Goal: Information Seeking & Learning: Learn about a topic

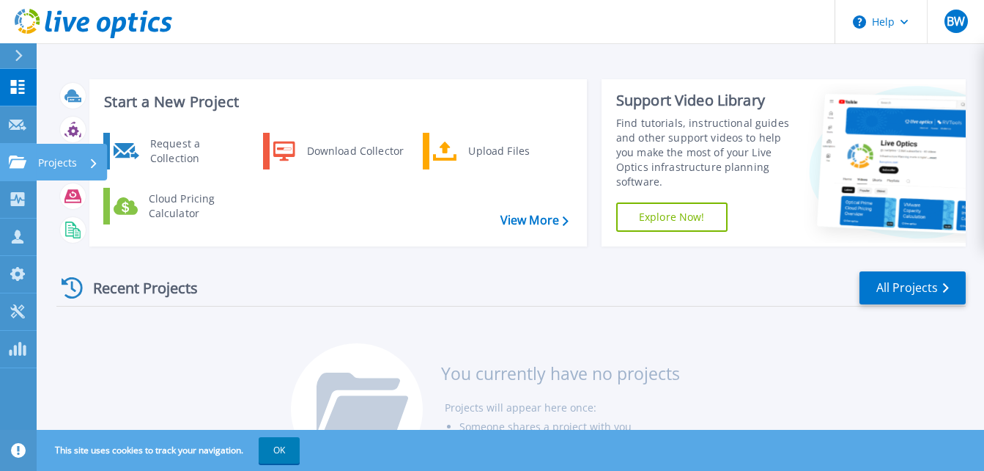
click at [16, 162] on icon at bounding box center [18, 161] width 18 height 12
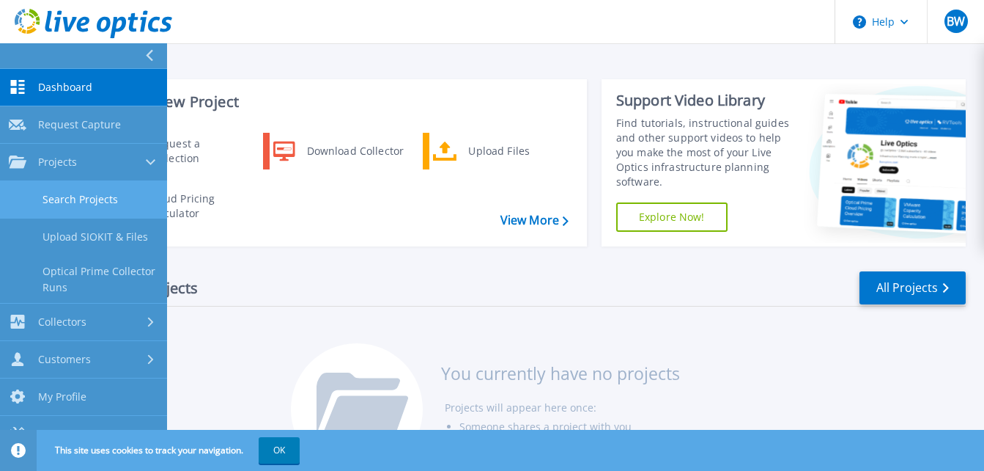
click at [92, 195] on link "Search Projects" at bounding box center [83, 199] width 167 height 37
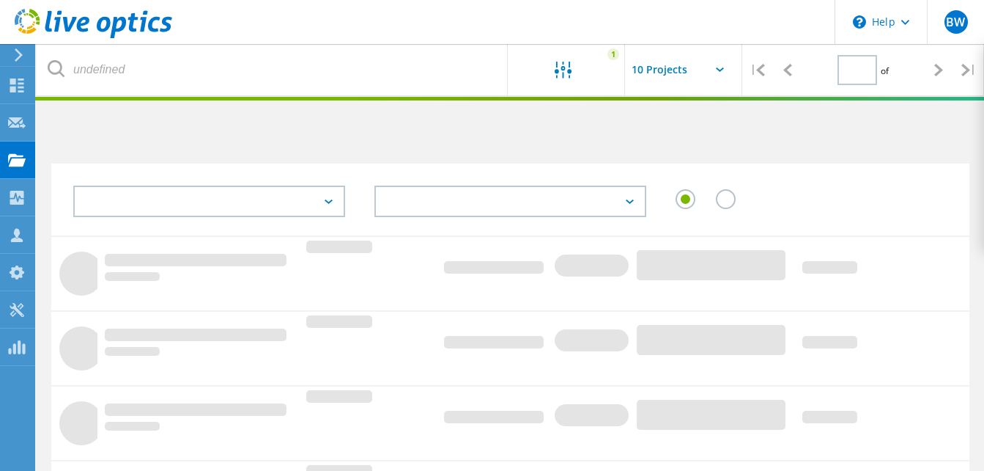
type input "1"
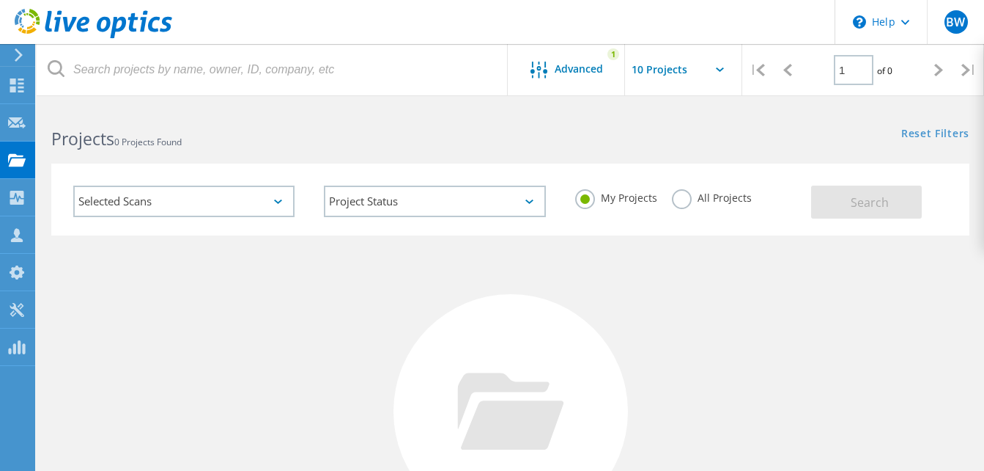
click at [682, 194] on label "All Projects" at bounding box center [712, 196] width 80 height 14
click at [0, 0] on input "All Projects" at bounding box center [0, 0] width 0 height 0
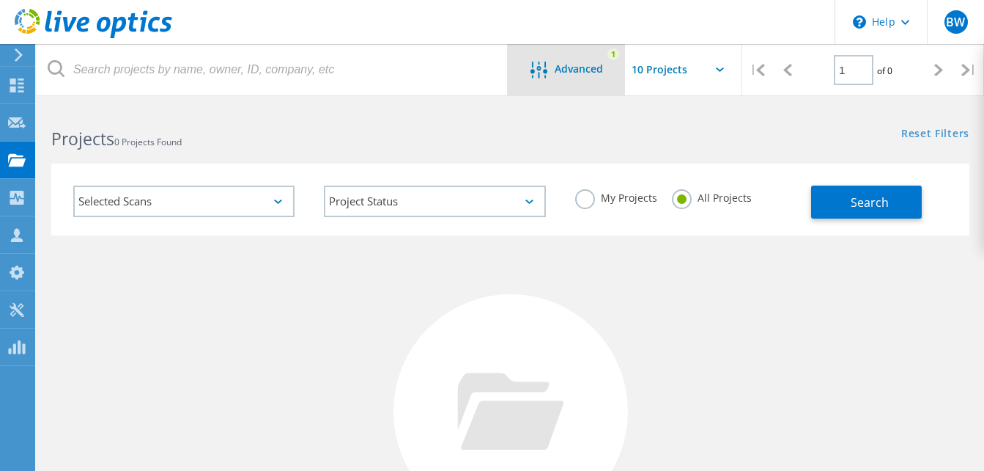
click at [584, 72] on span "Advanced" at bounding box center [579, 69] width 48 height 10
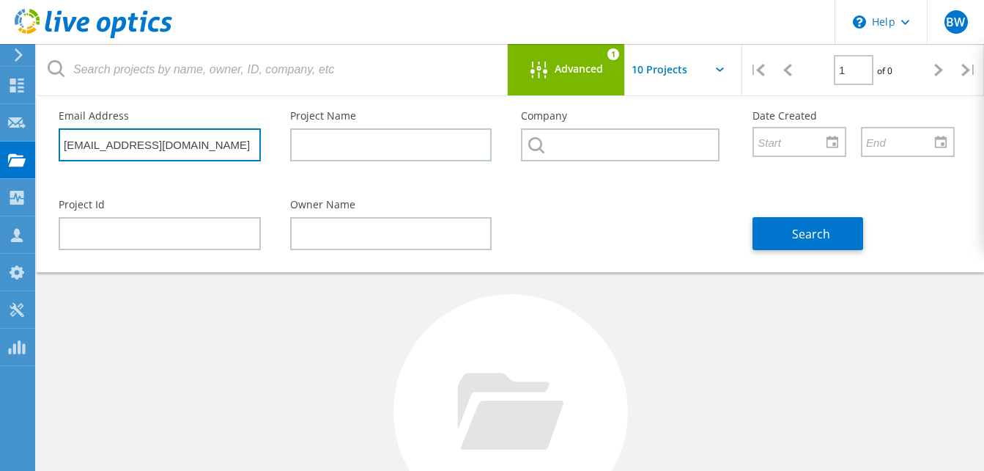
click at [160, 147] on input "jcastaneda@tealsystems.com" at bounding box center [160, 144] width 202 height 33
click at [221, 147] on input "jcastaneda@tealsystems.com" at bounding box center [160, 144] width 202 height 33
paste input "dfoss@poweredbysenergy"
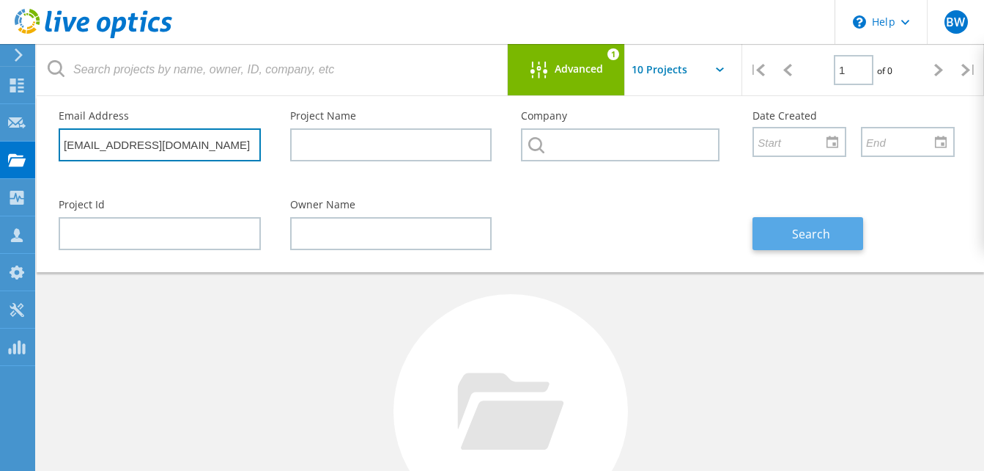
type input "dfoss@poweredbysenergy.com"
click at [764, 243] on button "Search" at bounding box center [808, 233] width 111 height 33
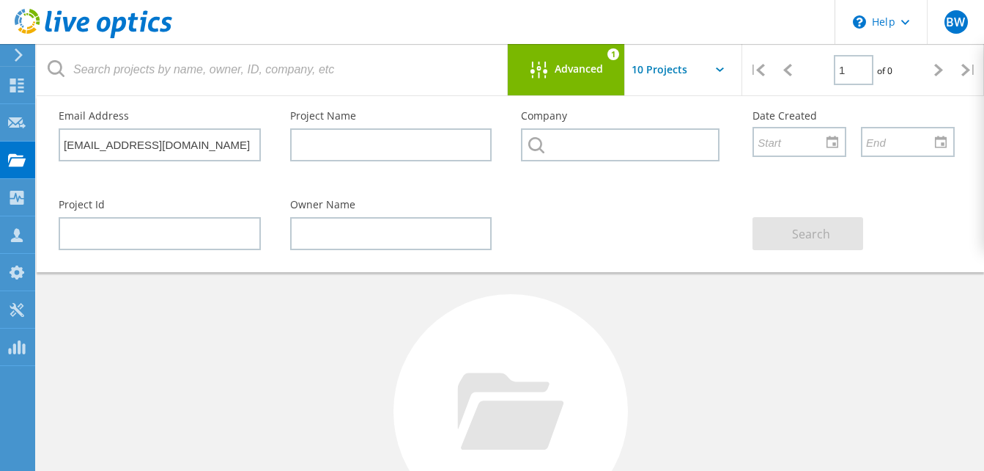
click at [572, 67] on span "Advanced" at bounding box center [579, 69] width 48 height 10
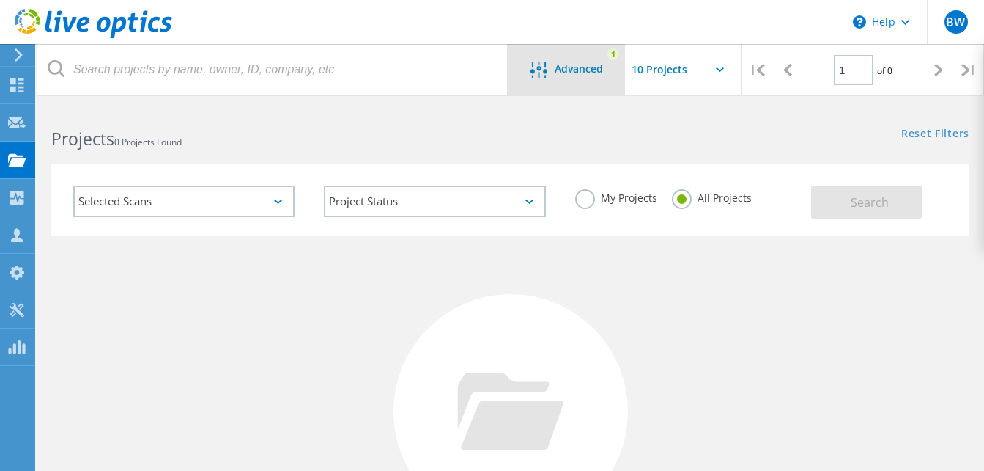
click at [572, 67] on span "Advanced" at bounding box center [579, 69] width 48 height 10
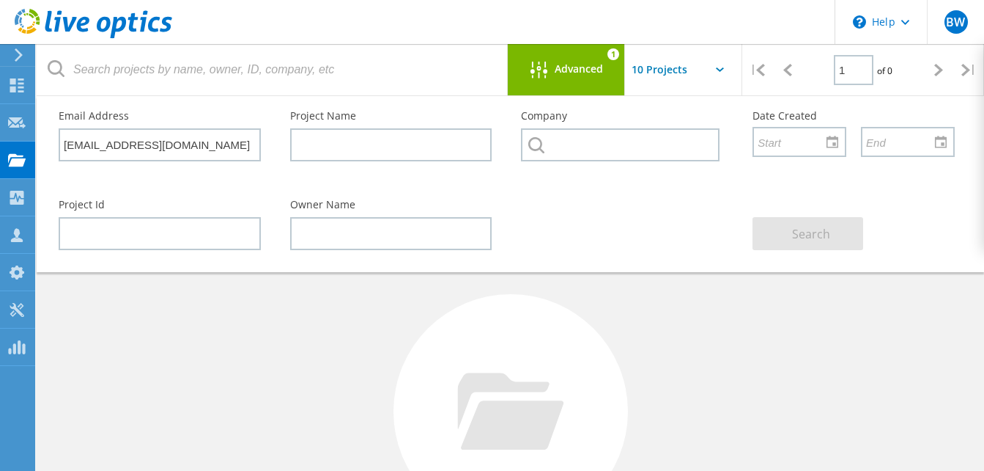
click at [573, 67] on span "Advanced" at bounding box center [579, 69] width 48 height 10
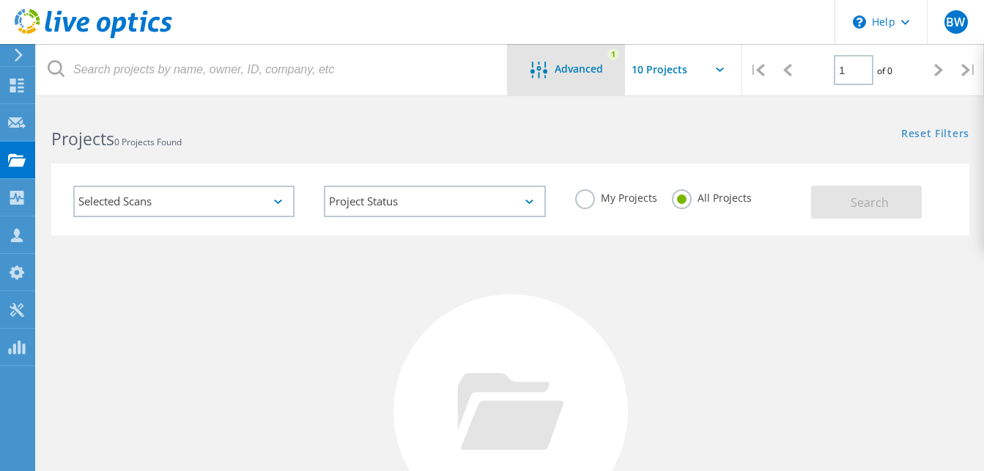
click at [574, 67] on span "Advanced" at bounding box center [579, 69] width 48 height 10
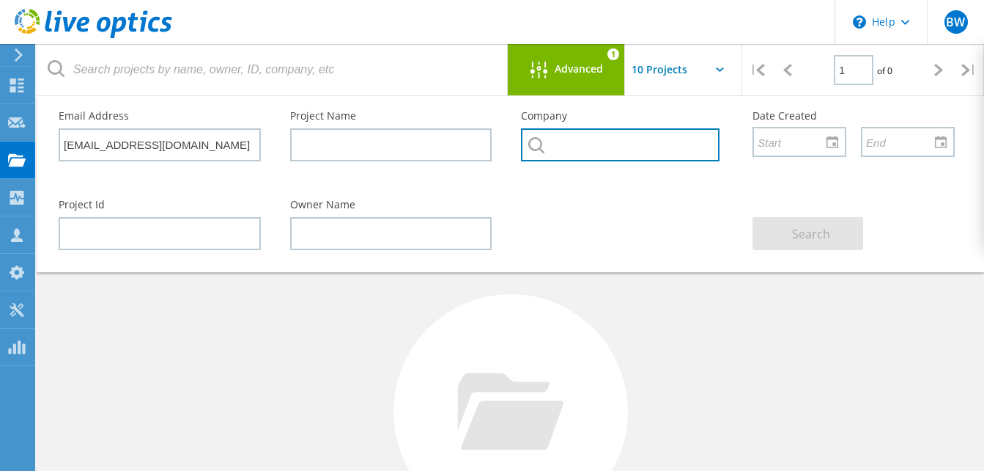
click at [640, 145] on input "text" at bounding box center [620, 144] width 199 height 33
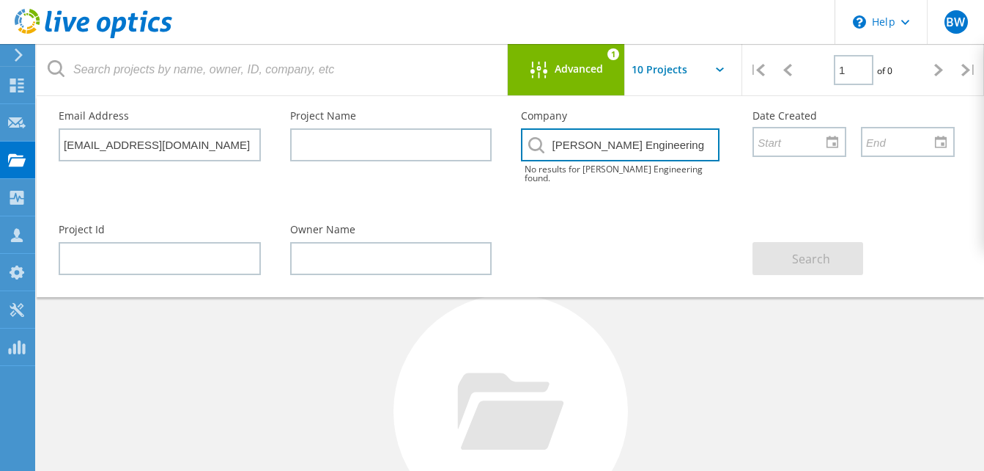
type input "Schneider Engineering"
click at [657, 191] on div "Company Schneider Engineering No results for Schneider Engineering found." at bounding box center [622, 153] width 232 height 114
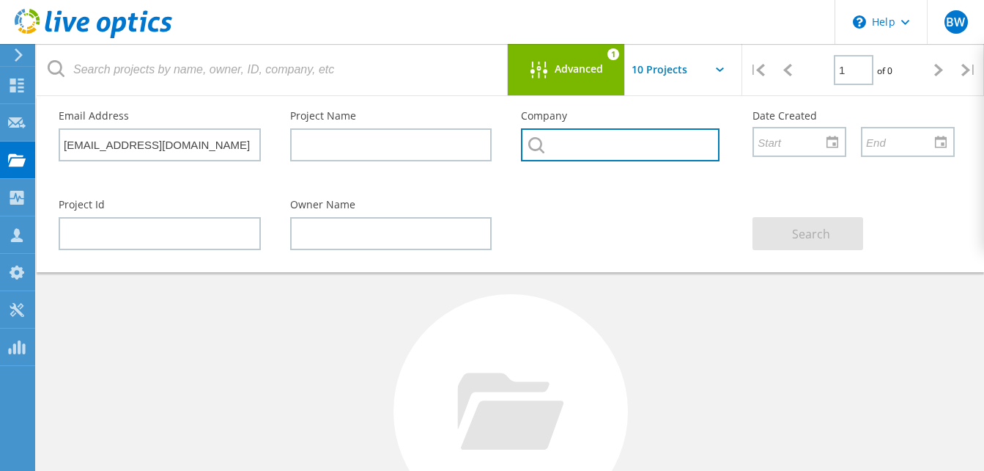
click at [676, 148] on input "text" at bounding box center [620, 144] width 199 height 33
click at [591, 68] on span "Advanced" at bounding box center [579, 69] width 48 height 10
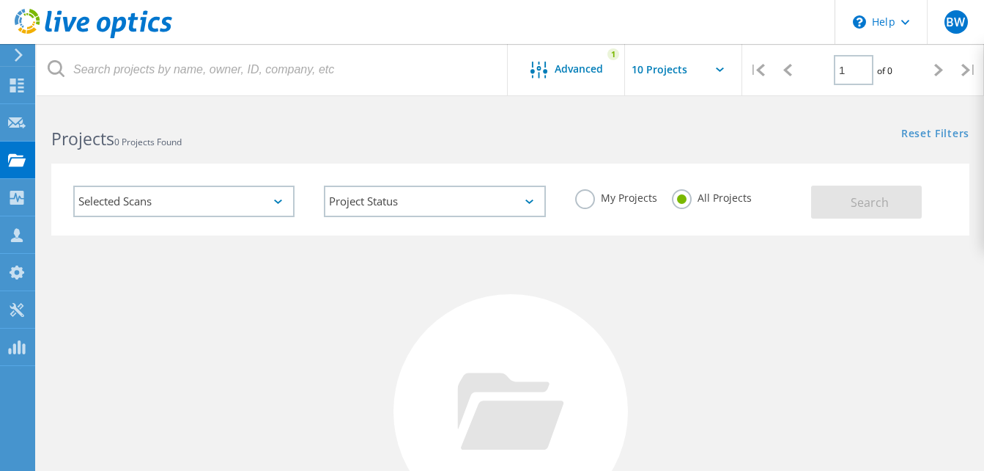
click at [682, 268] on div "No Projects Found Try refining your search." at bounding box center [510, 424] width 918 height 379
click at [12, 86] on icon at bounding box center [17, 85] width 18 height 14
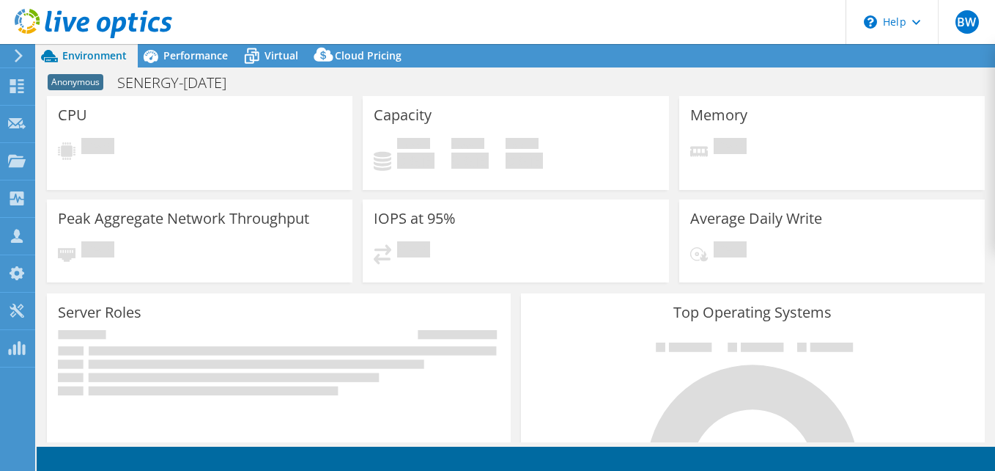
select select "USD"
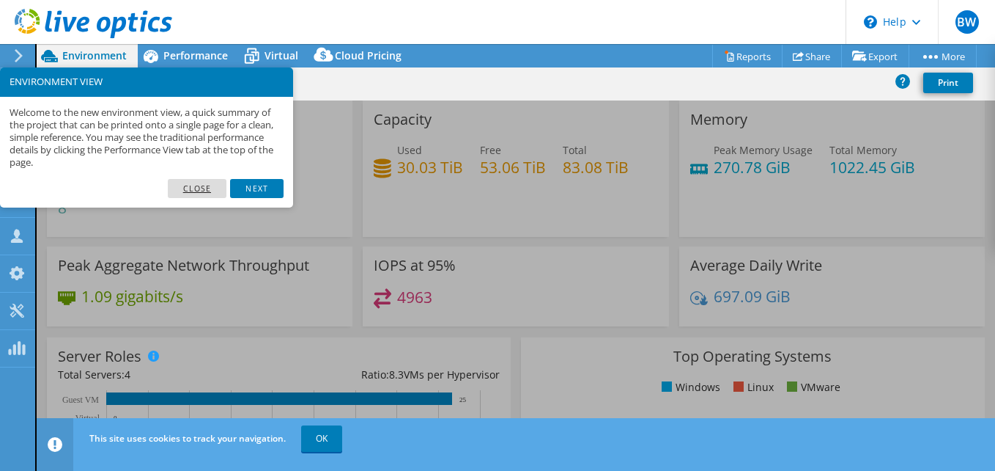
click at [204, 182] on link "Close" at bounding box center [197, 188] width 59 height 19
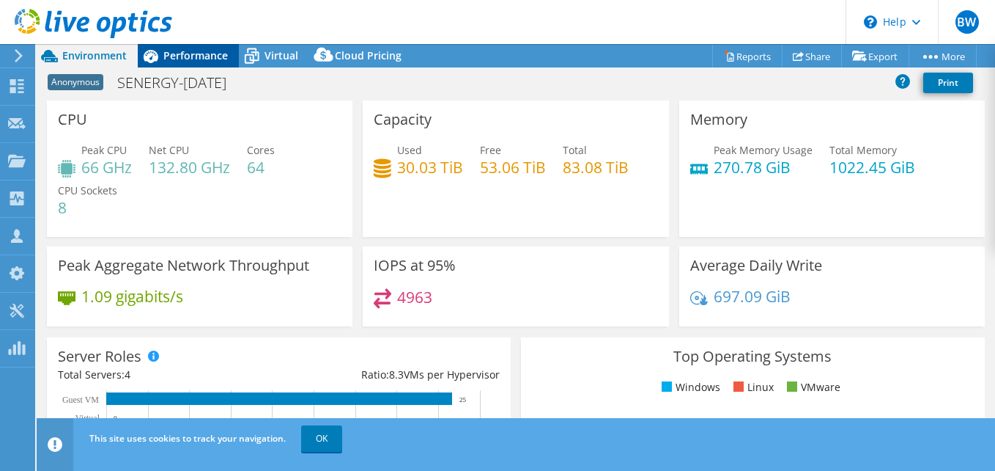
click at [190, 59] on span "Performance" at bounding box center [195, 55] width 64 height 14
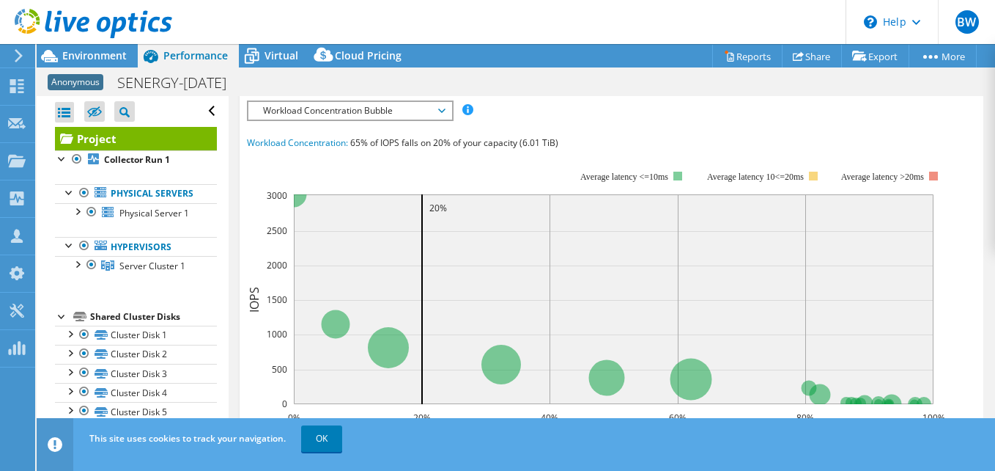
scroll to position [293, 0]
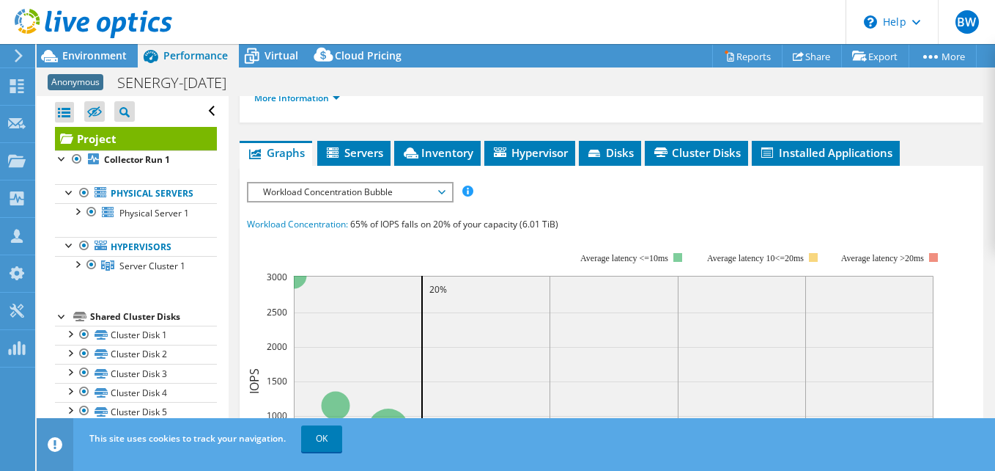
click at [434, 190] on span "Workload Concentration Bubble" at bounding box center [350, 192] width 188 height 18
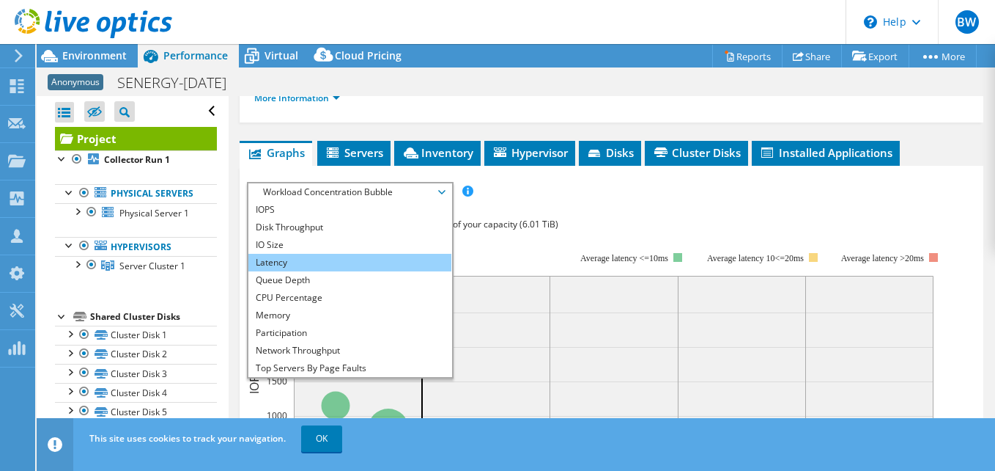
click at [302, 257] on li "Latency" at bounding box center [349, 263] width 203 height 18
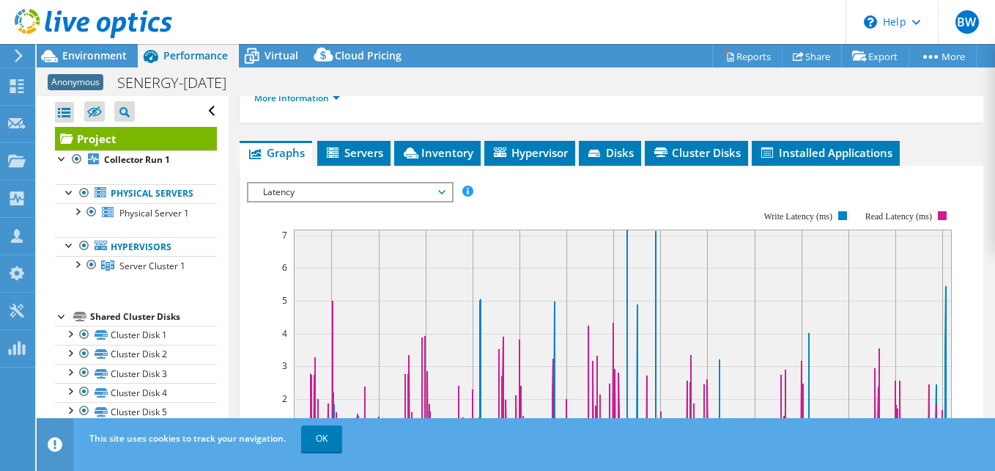
scroll to position [366, 0]
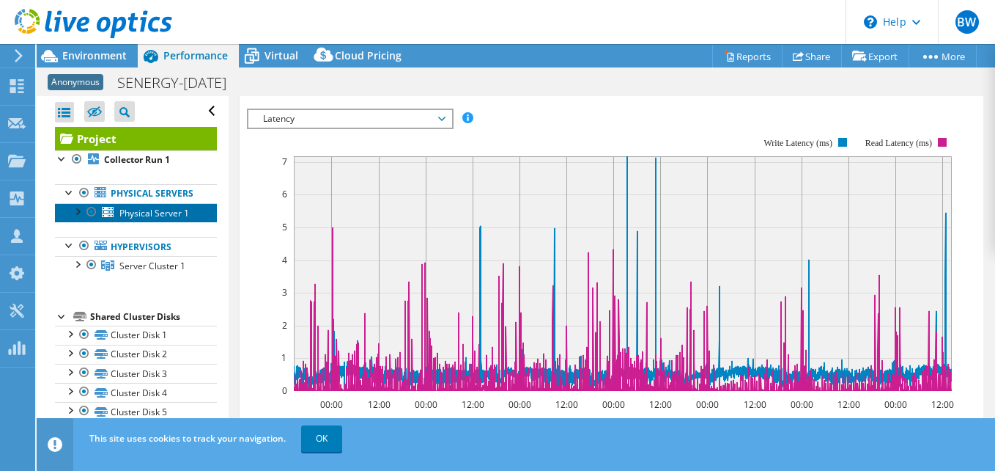
click at [152, 219] on span "Physical Server 1" at bounding box center [154, 213] width 70 height 12
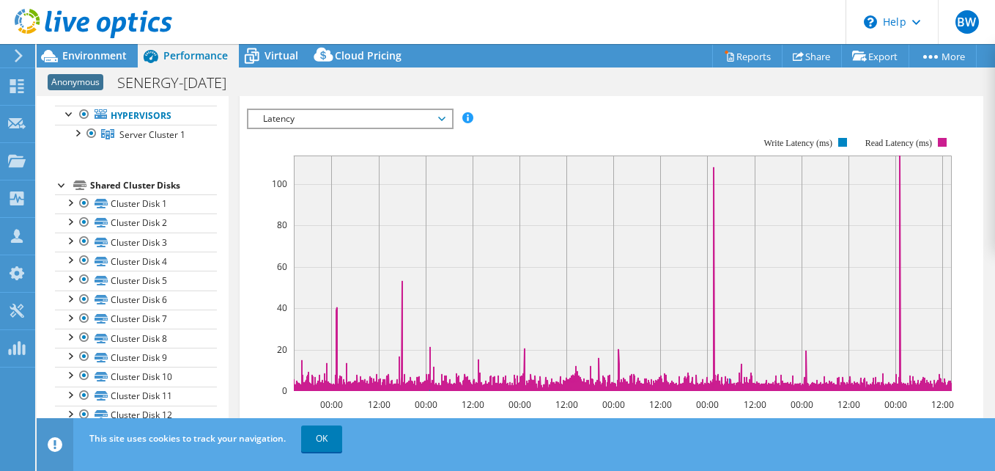
scroll to position [0, 0]
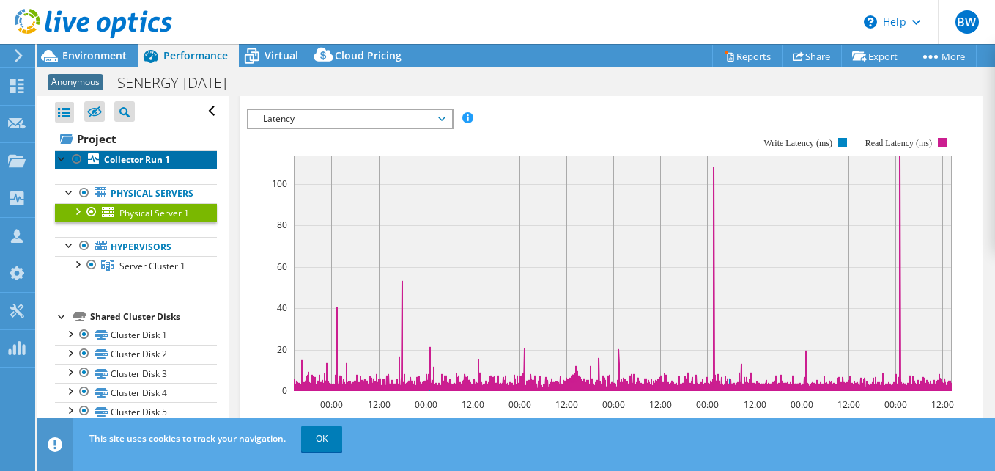
click at [126, 163] on b "Collector Run 1" at bounding box center [137, 159] width 66 height 12
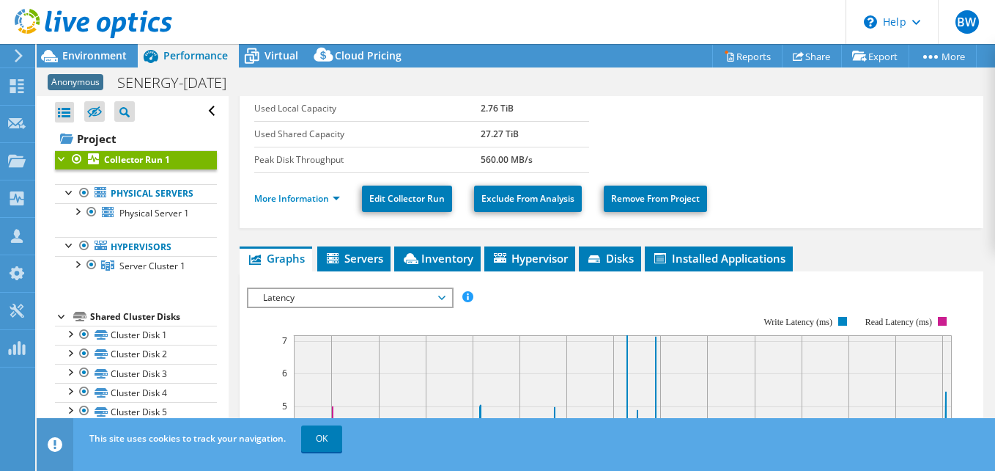
scroll to position [205, 0]
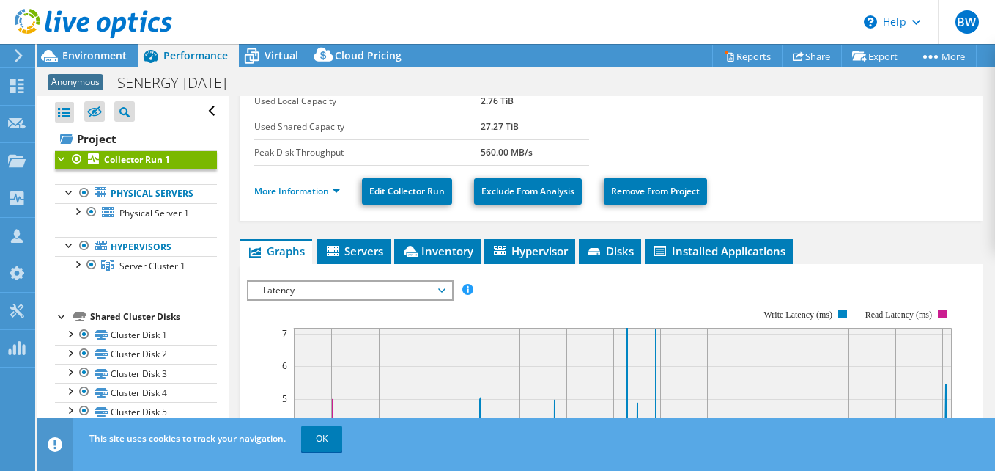
click at [439, 295] on span "Latency" at bounding box center [350, 290] width 188 height 18
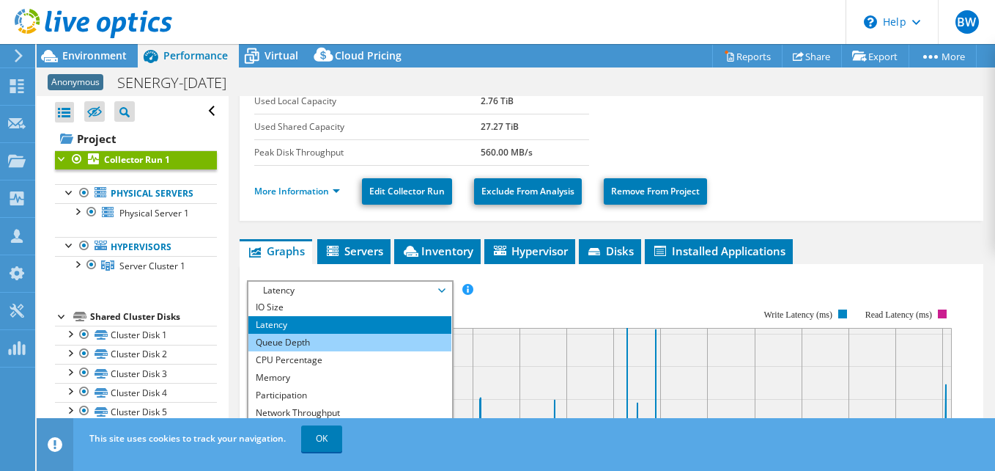
scroll to position [53, 0]
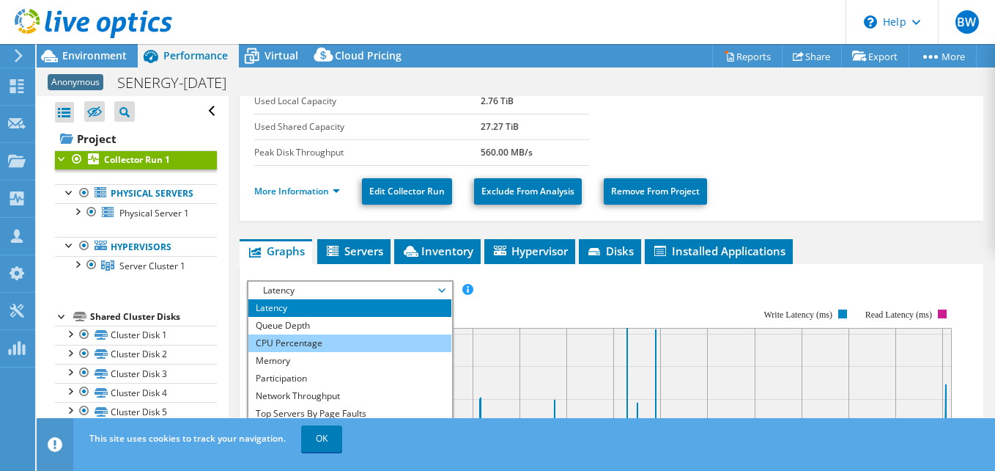
click at [305, 339] on li "CPU Percentage" at bounding box center [349, 343] width 203 height 18
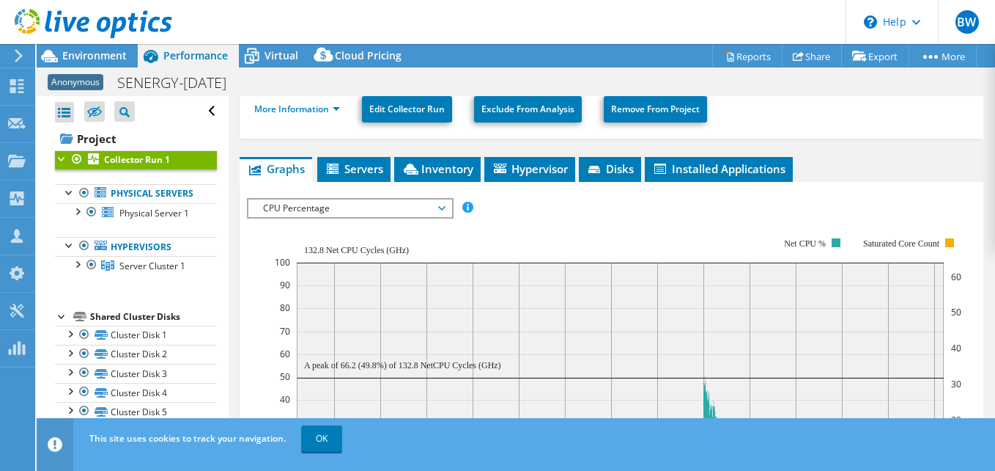
scroll to position [205, 0]
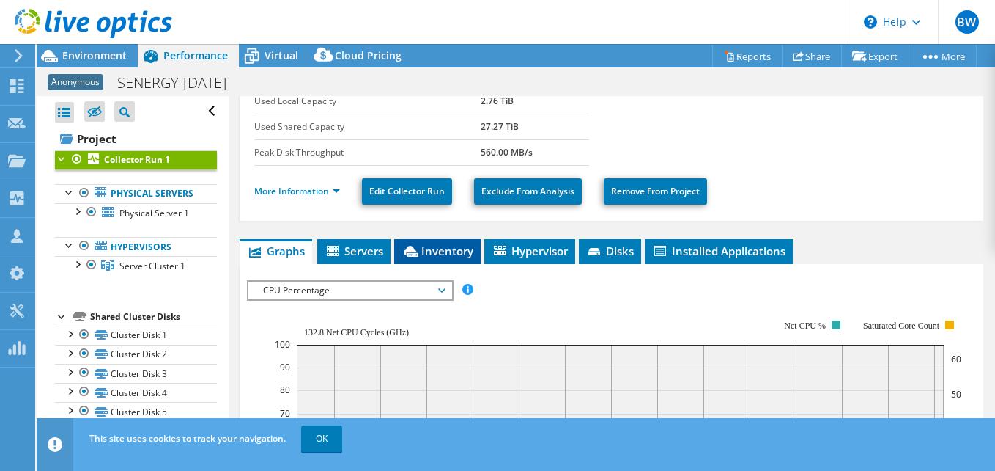
click at [431, 258] on li "Inventory" at bounding box center [437, 251] width 86 height 25
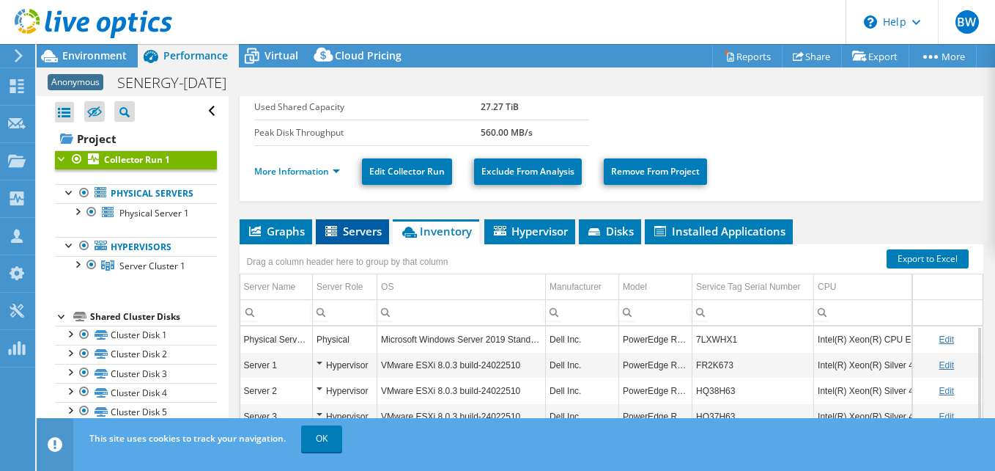
scroll to position [248, 0]
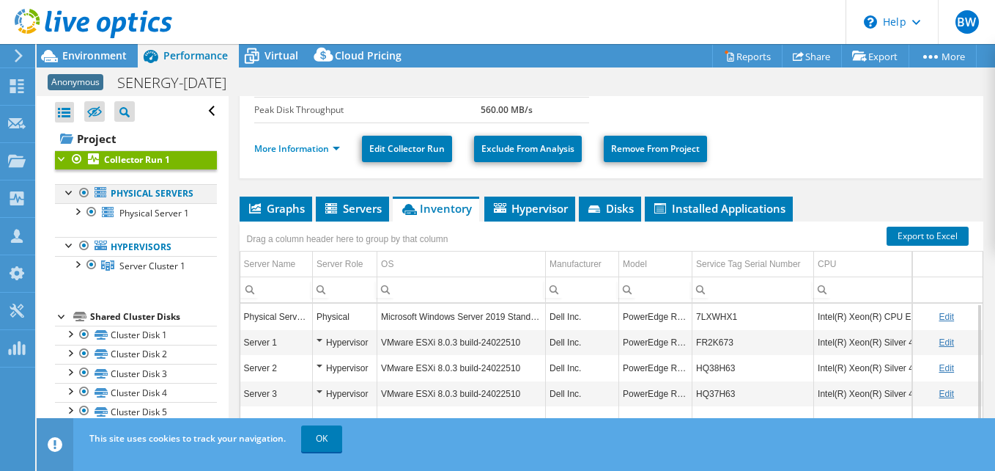
click at [64, 196] on div at bounding box center [69, 191] width 15 height 15
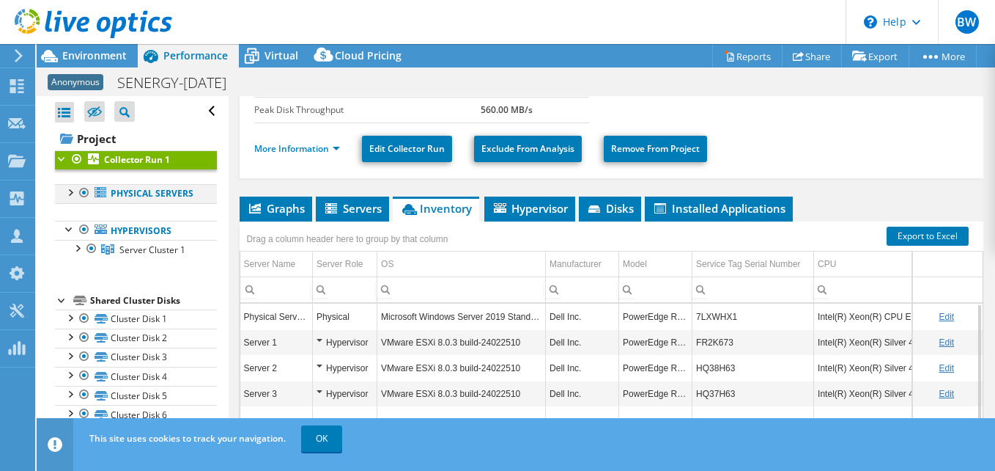
click at [64, 196] on div at bounding box center [69, 191] width 15 height 15
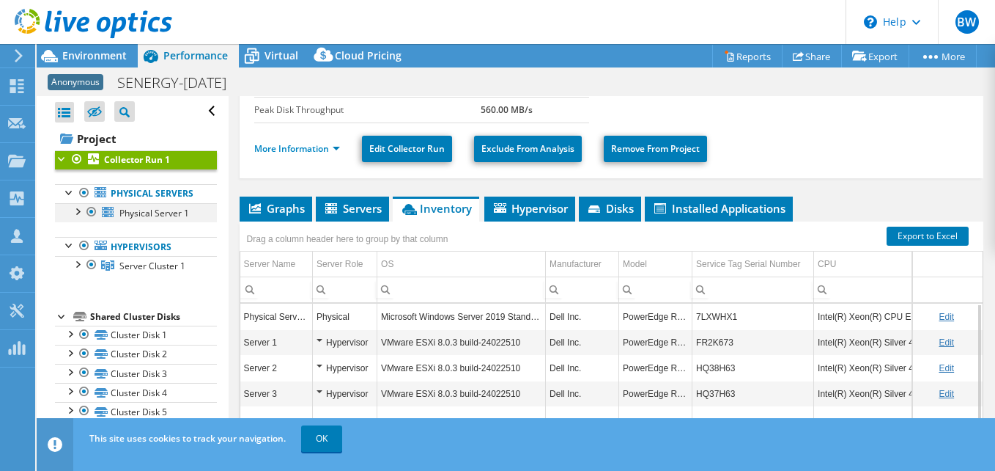
click at [77, 218] on div at bounding box center [77, 210] width 15 height 15
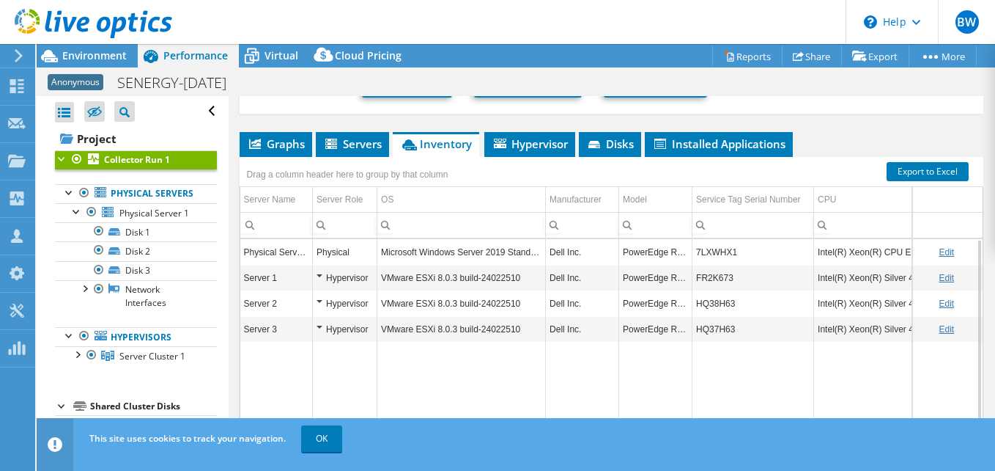
scroll to position [101, 0]
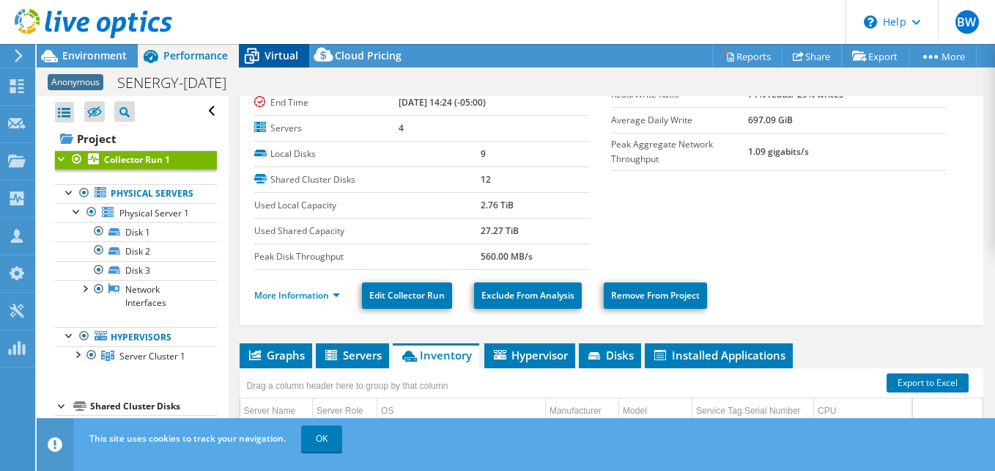
click at [272, 54] on span "Virtual" at bounding box center [282, 55] width 34 height 14
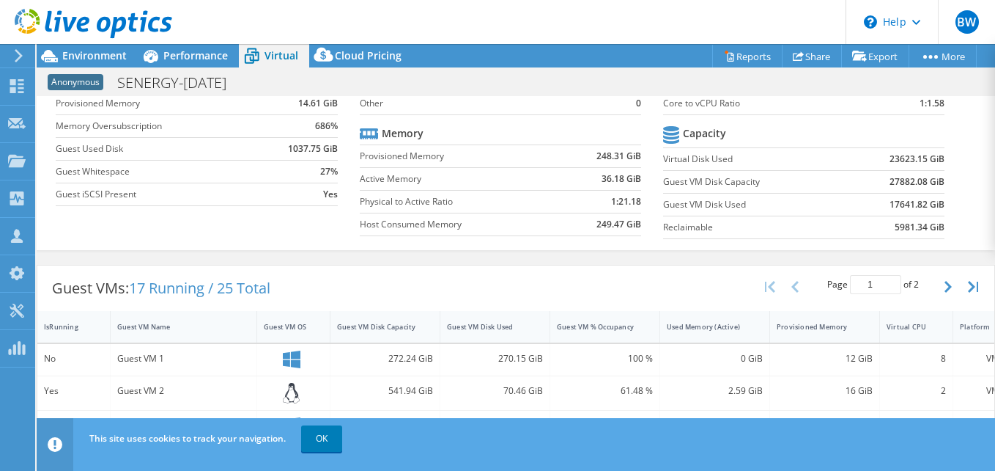
scroll to position [0, 0]
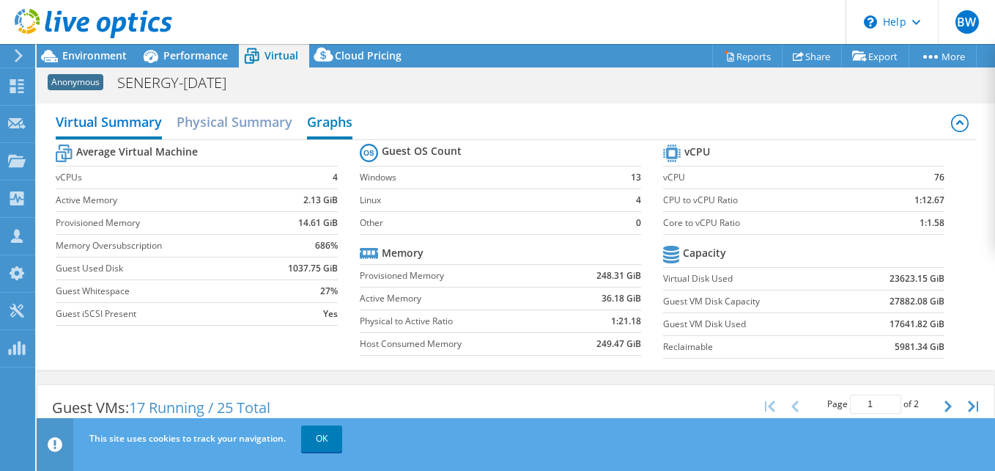
click at [325, 124] on h2 "Graphs" at bounding box center [329, 123] width 45 height 32
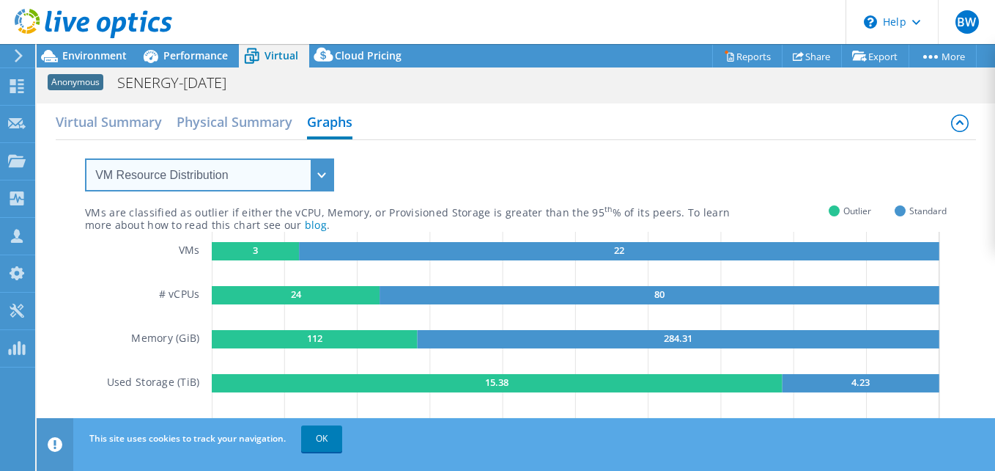
drag, startPoint x: 331, startPoint y: 166, endPoint x: 318, endPoint y: 181, distance: 19.7
click at [331, 166] on select "VM Resource Distribution Provisioning Contrast Over Provisioning" at bounding box center [209, 174] width 249 height 33
select select "Over Provisioning"
click at [85, 158] on select "VM Resource Distribution Provisioning Contrast Over Provisioning" at bounding box center [209, 174] width 249 height 33
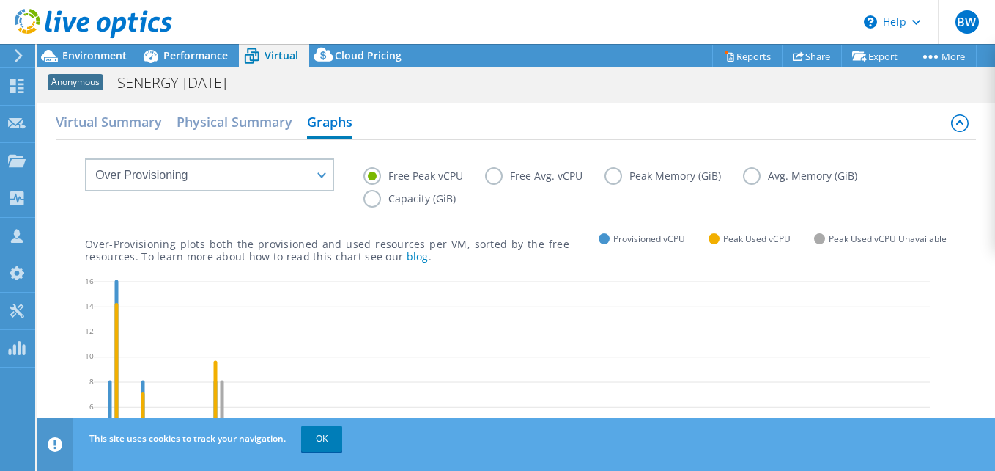
click at [660, 177] on label "Peak Memory (GiB)" at bounding box center [674, 176] width 139 height 18
click at [0, 0] on input "Peak Memory (GiB)" at bounding box center [0, 0] width 0 height 0
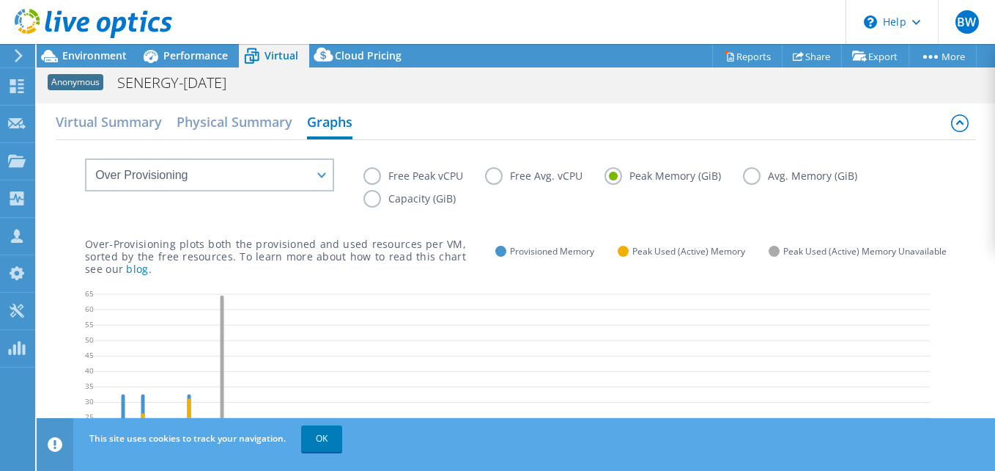
click at [754, 176] on label "Avg. Memory (GiB)" at bounding box center [811, 176] width 136 height 18
click at [0, 0] on input "Avg. Memory (GiB)" at bounding box center [0, 0] width 0 height 0
click at [402, 200] on label "Capacity (GiB)" at bounding box center [421, 199] width 114 height 18
click at [0, 0] on input "Capacity (GiB)" at bounding box center [0, 0] width 0 height 0
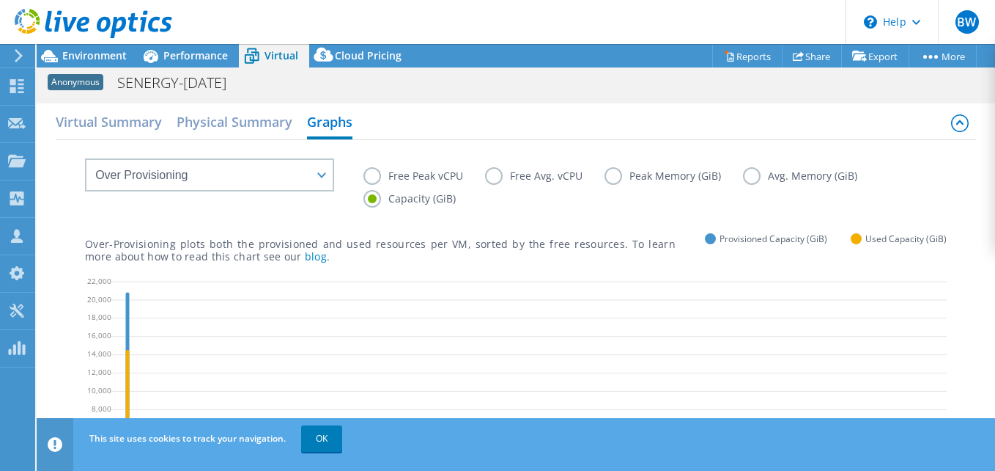
click at [528, 177] on label "Free Avg. vCPU" at bounding box center [544, 176] width 119 height 18
click at [0, 0] on input "Free Avg. vCPU" at bounding box center [0, 0] width 0 height 0
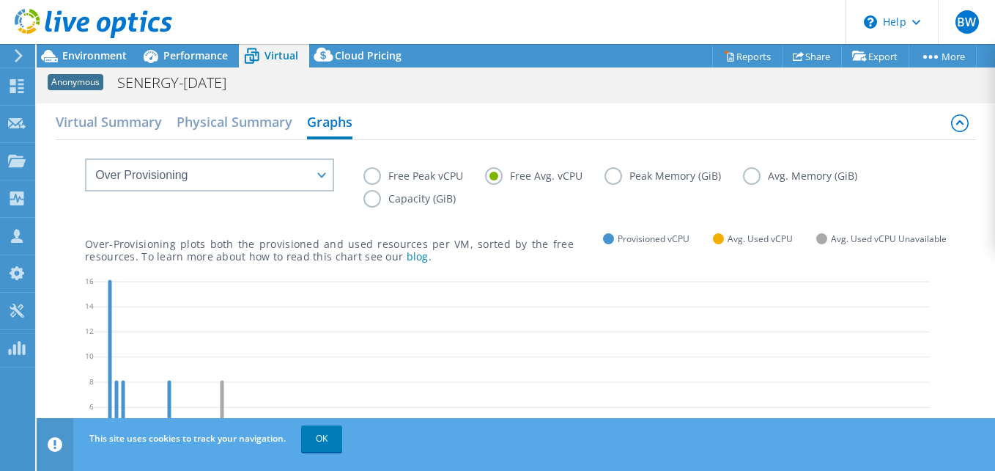
click at [434, 174] on label "Free Peak vCPU" at bounding box center [425, 176] width 122 height 18
click at [0, 0] on input "Free Peak vCPU" at bounding box center [0, 0] width 0 height 0
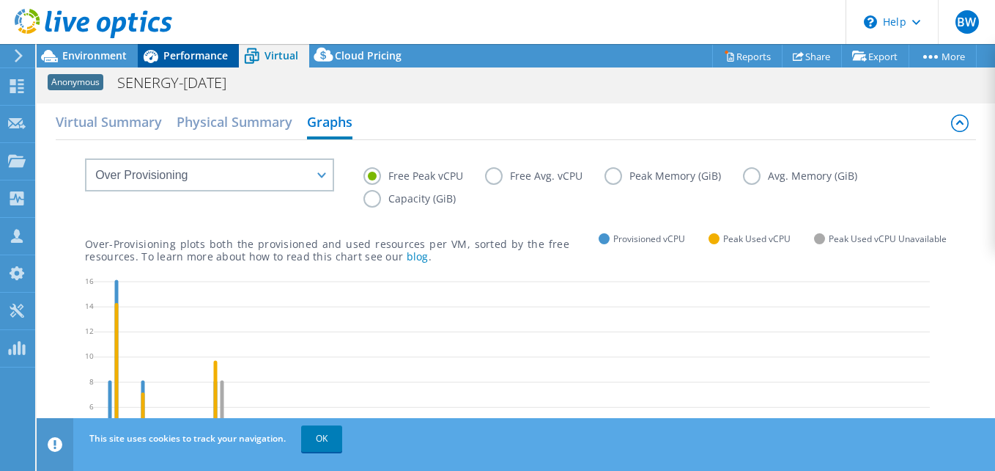
click at [204, 56] on span "Performance" at bounding box center [195, 55] width 64 height 14
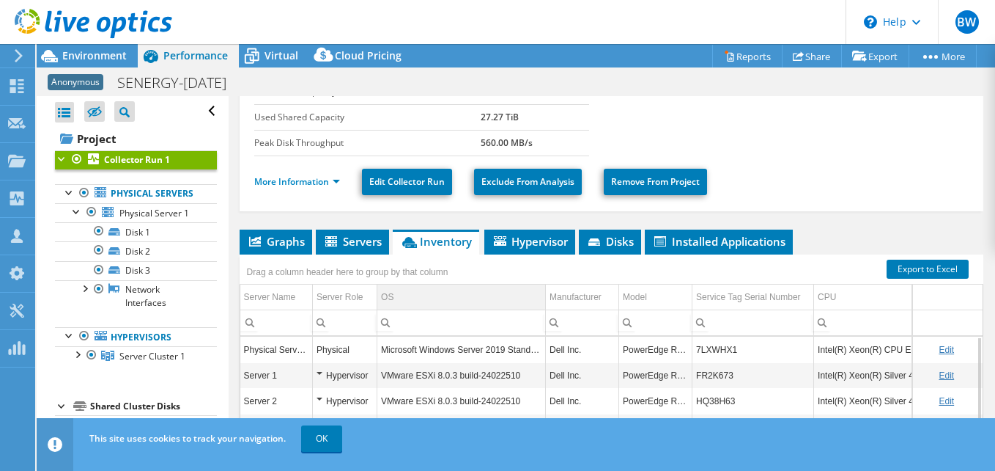
scroll to position [321, 0]
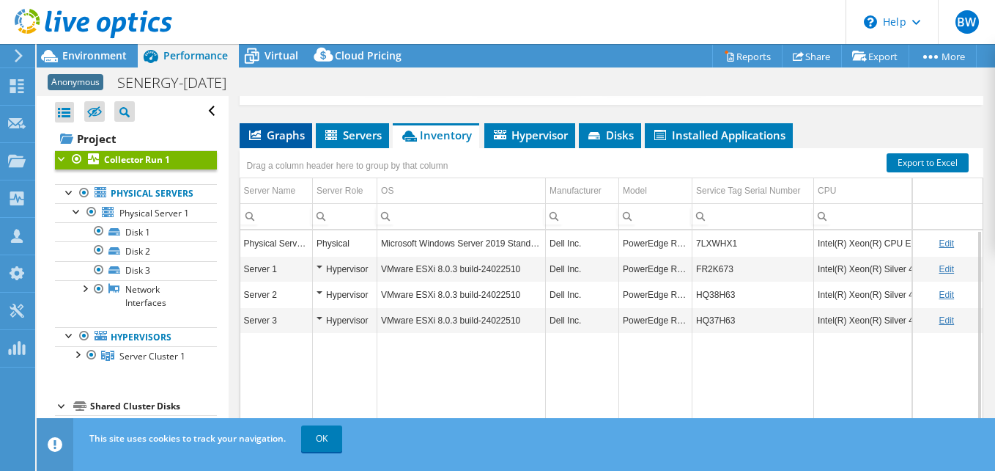
click at [251, 136] on icon at bounding box center [255, 135] width 12 height 10
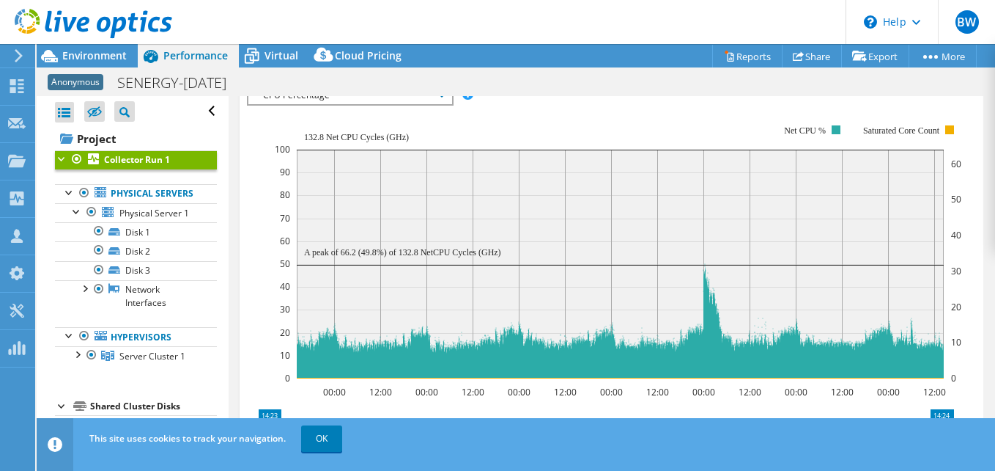
scroll to position [468, 0]
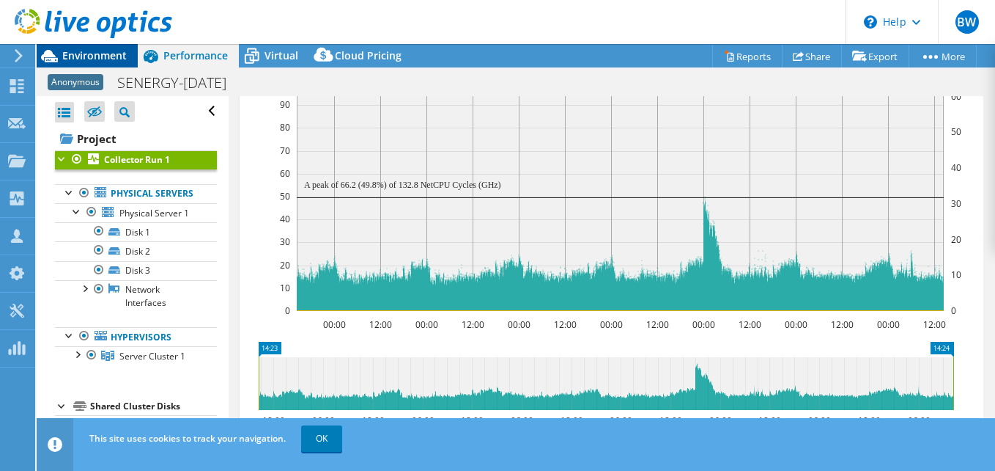
click at [95, 54] on span "Environment" at bounding box center [94, 55] width 64 height 14
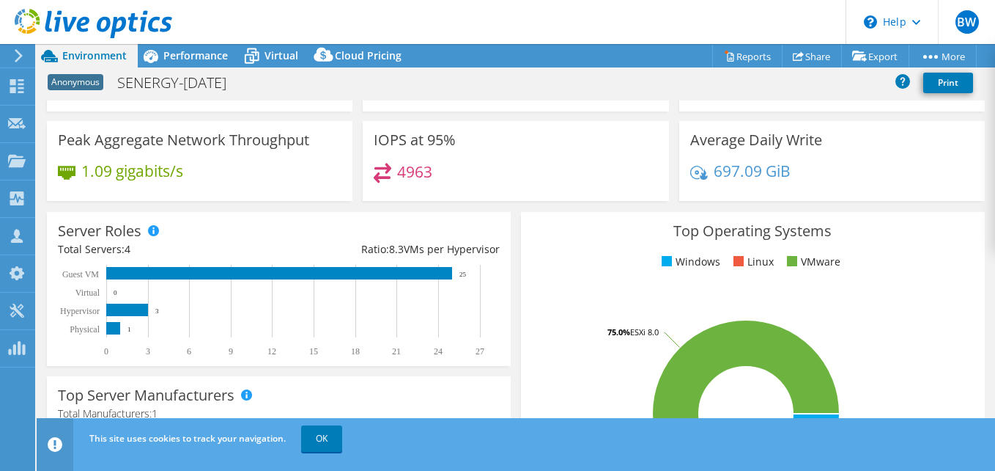
scroll to position [0, 0]
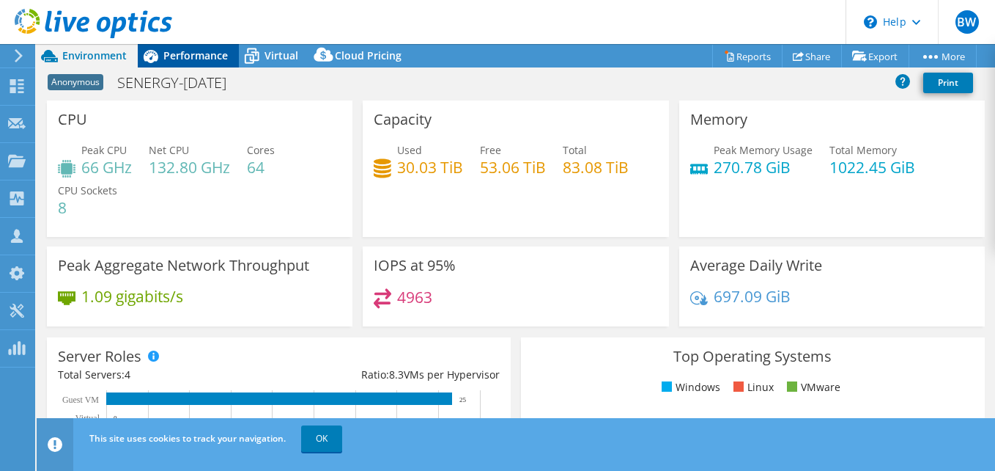
click at [199, 59] on span "Performance" at bounding box center [195, 55] width 64 height 14
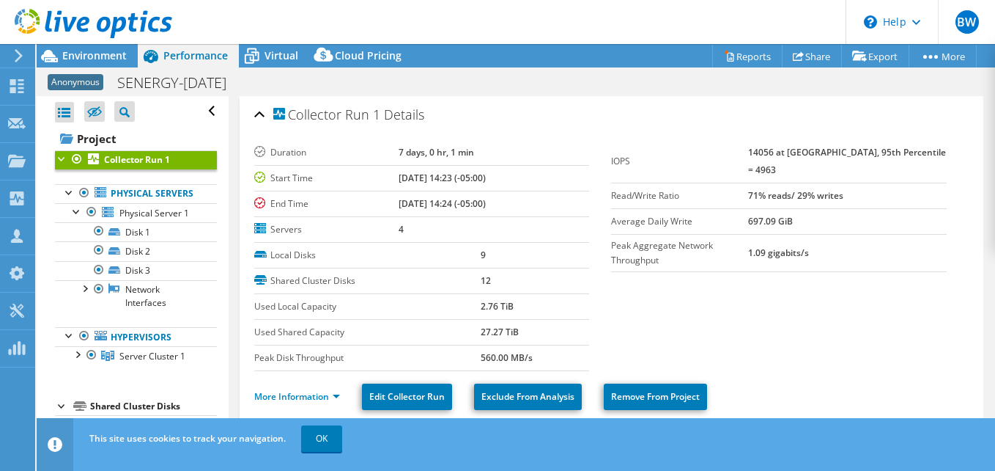
drag, startPoint x: 781, startPoint y: 150, endPoint x: 856, endPoint y: 150, distance: 74.8
click at [856, 150] on tr "IOPS 14056 at Peak, 95th Percentile = 4963" at bounding box center [779, 161] width 336 height 43
click at [856, 150] on b "14056 at [GEOGRAPHIC_DATA], 95th Percentile = 4963" at bounding box center [847, 161] width 198 height 30
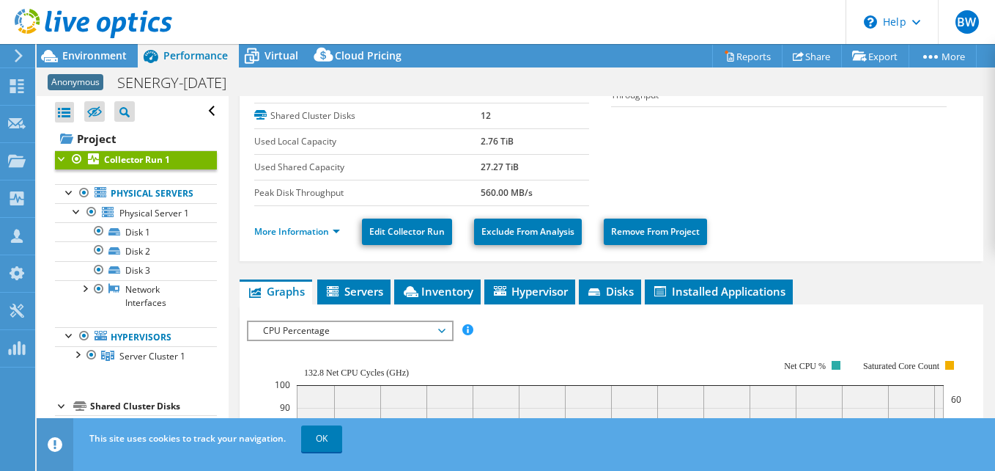
scroll to position [293, 0]
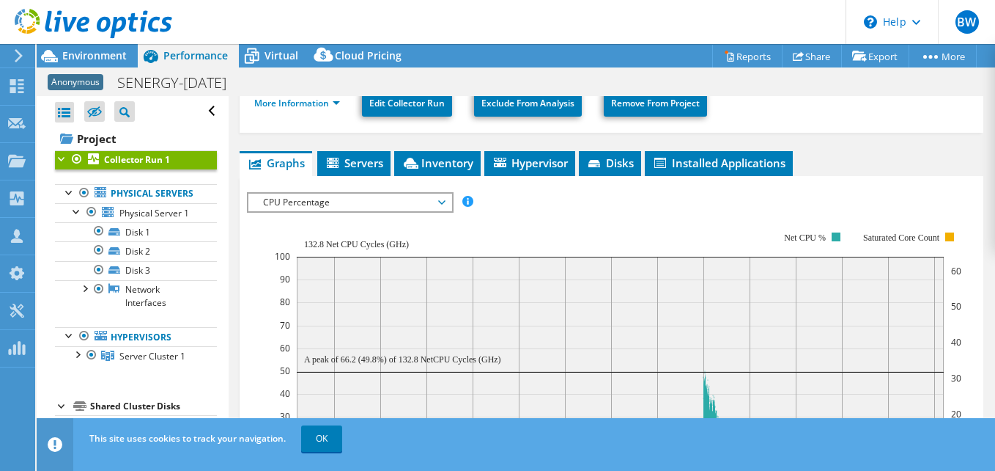
click at [443, 199] on span "CPU Percentage" at bounding box center [350, 202] width 188 height 18
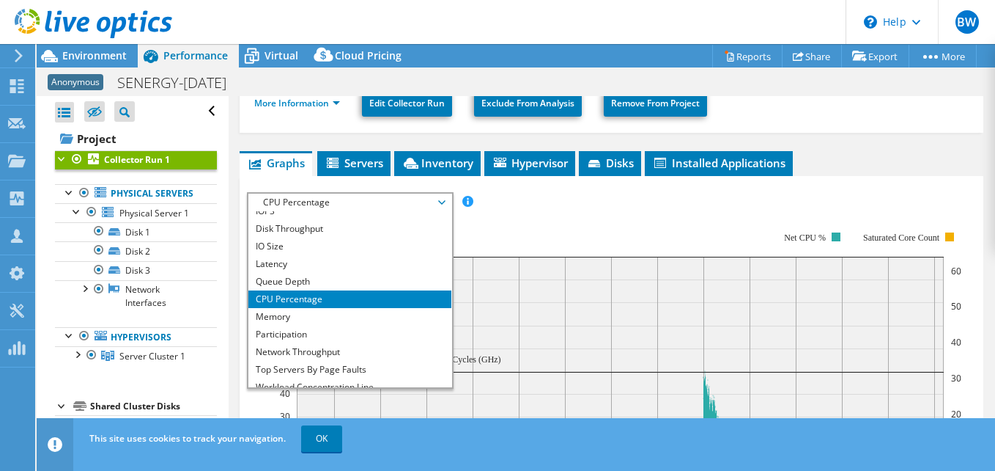
scroll to position [0, 0]
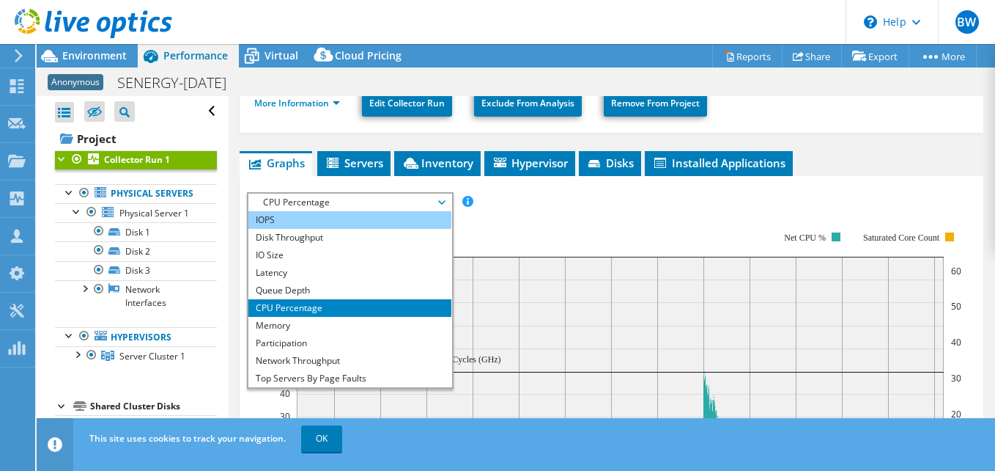
click at [303, 222] on li "IOPS" at bounding box center [349, 220] width 203 height 18
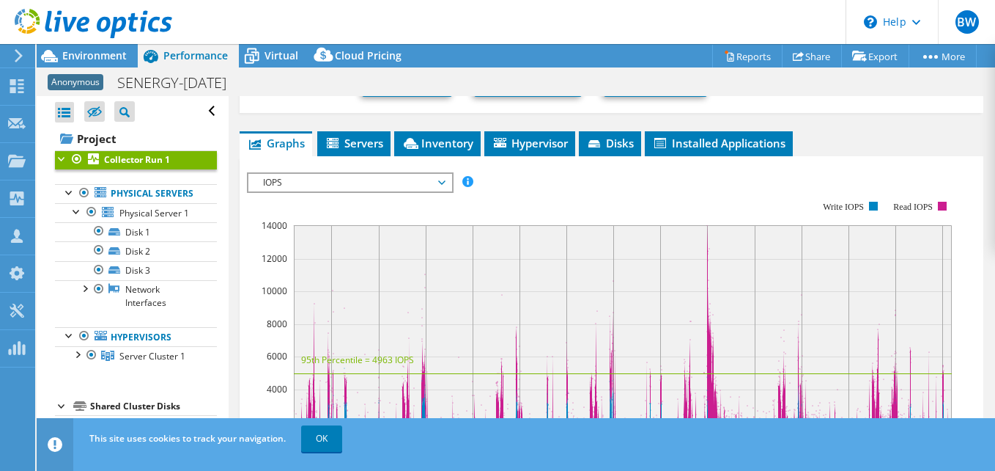
scroll to position [293, 0]
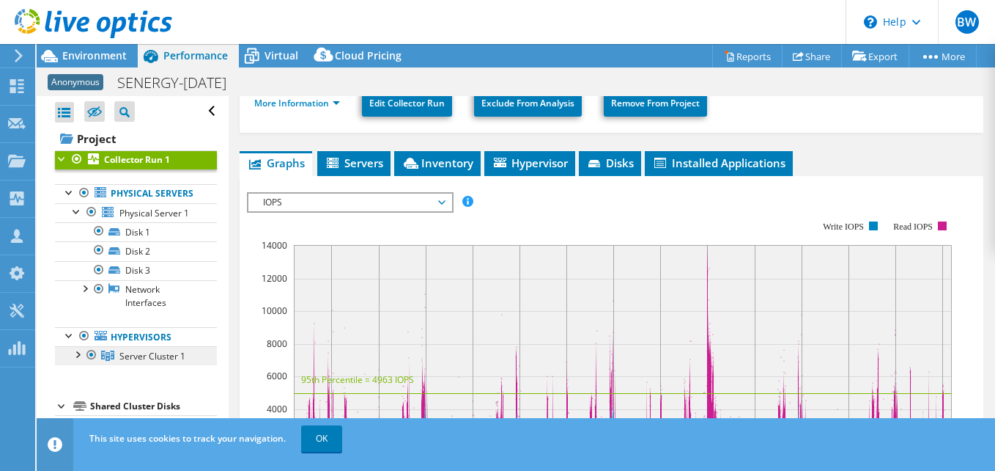
click at [151, 362] on span "Server Cluster 1" at bounding box center [152, 356] width 66 height 12
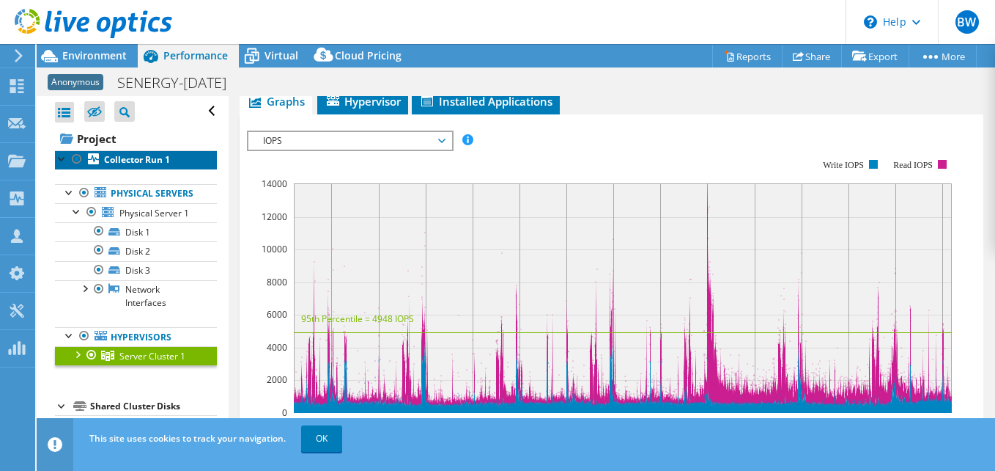
click at [139, 158] on b "Collector Run 1" at bounding box center [137, 159] width 66 height 12
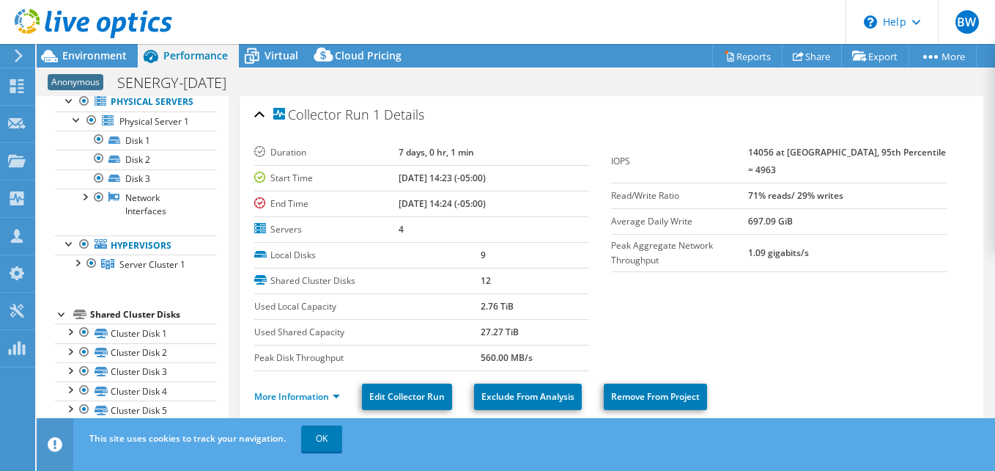
scroll to position [0, 0]
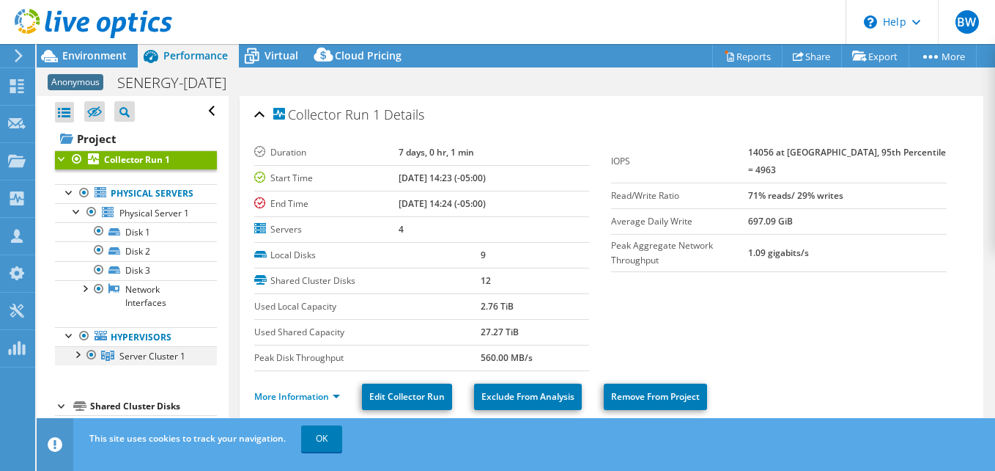
click at [78, 361] on div at bounding box center [77, 353] width 15 height 15
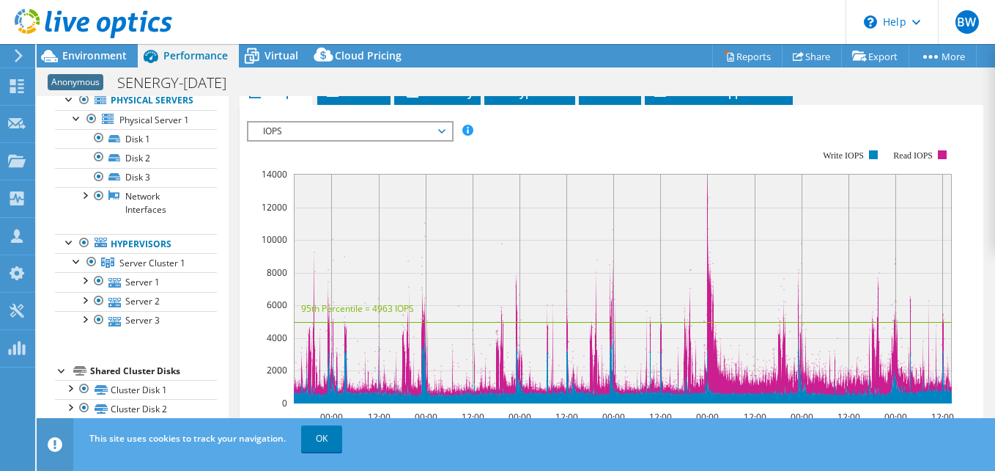
scroll to position [293, 0]
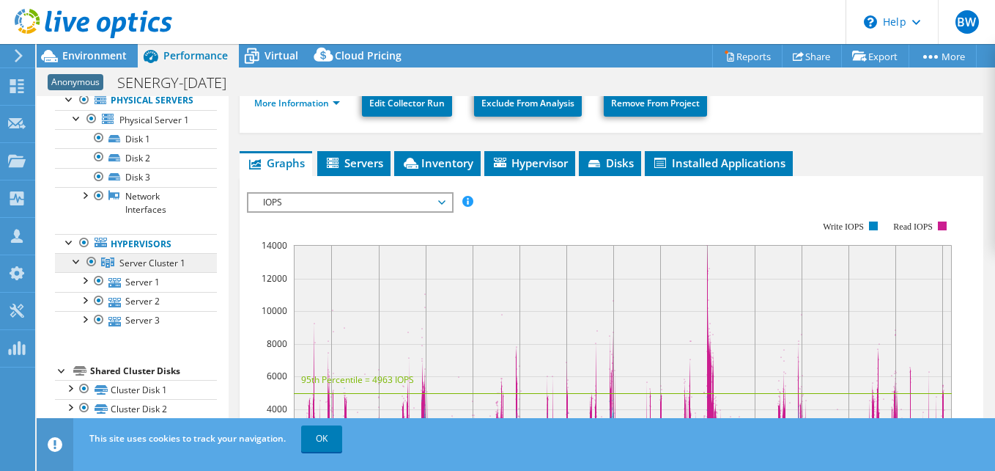
click at [144, 269] on span "Server Cluster 1" at bounding box center [152, 263] width 66 height 12
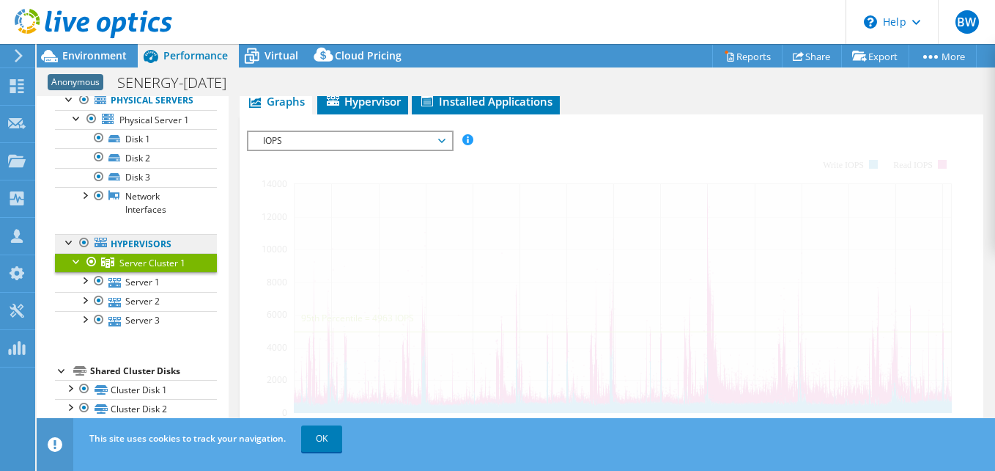
click at [144, 253] on link "Hypervisors" at bounding box center [136, 243] width 162 height 19
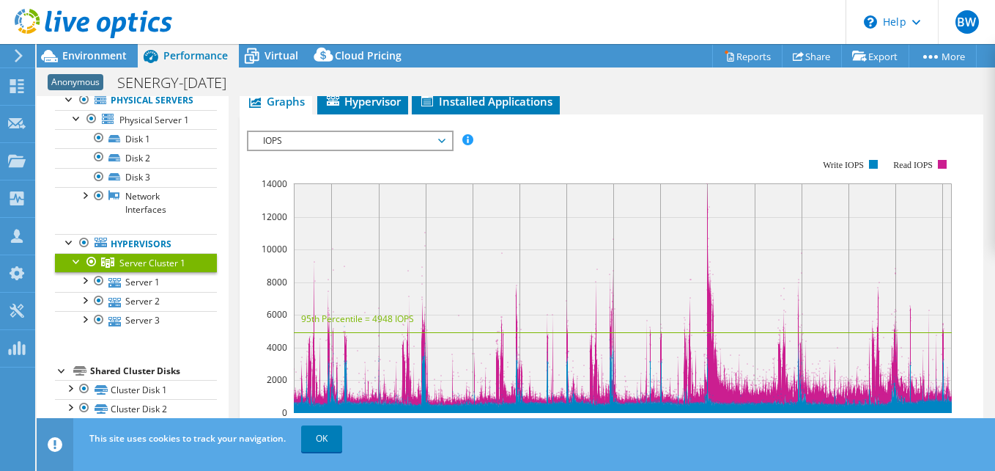
click at [683, 143] on rect at bounding box center [600, 285] width 707 height 293
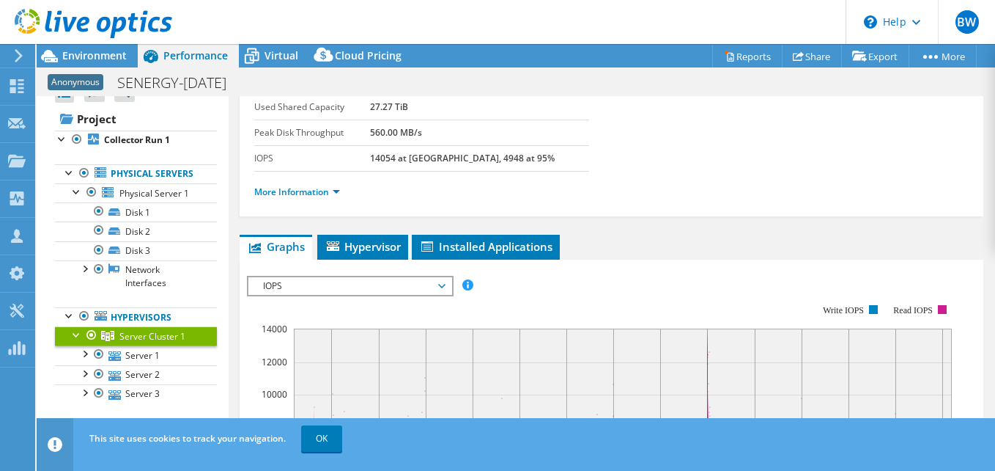
scroll to position [144, 0]
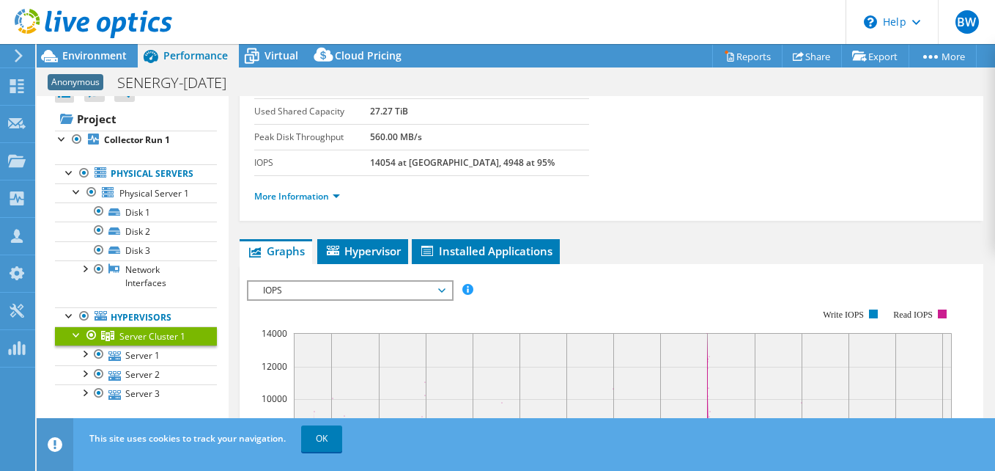
click at [444, 286] on span "IOPS" at bounding box center [349, 290] width 203 height 18
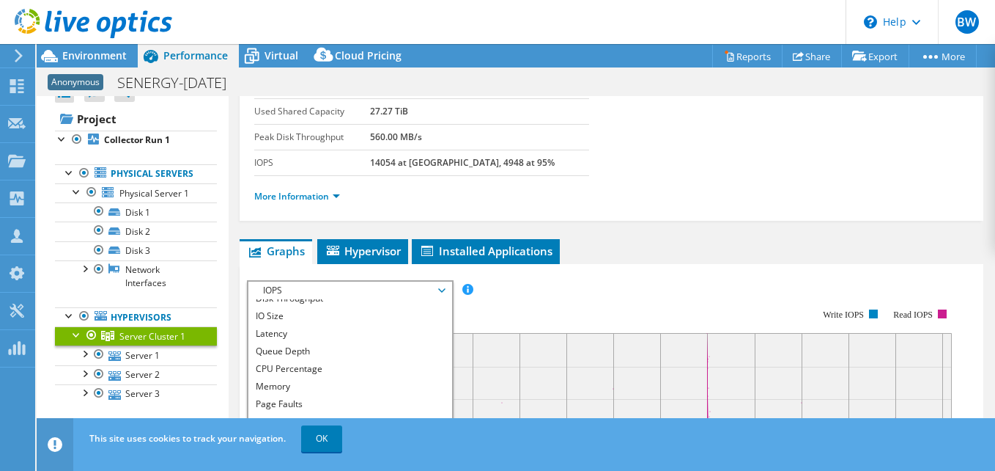
scroll to position [53, 0]
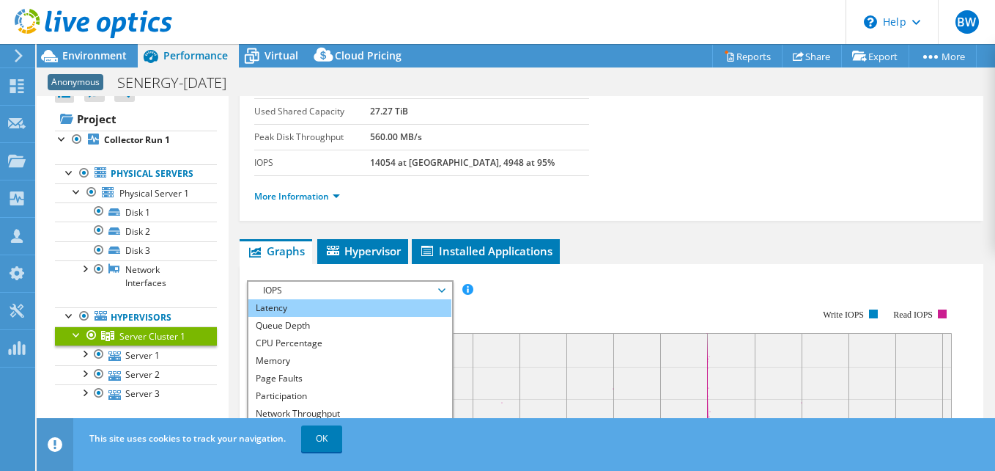
click at [314, 309] on li "Latency" at bounding box center [349, 308] width 203 height 18
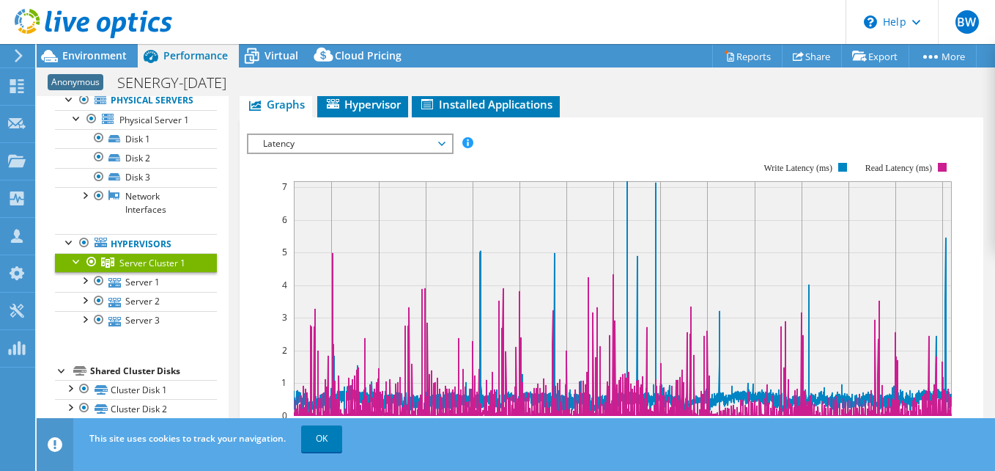
scroll to position [144, 0]
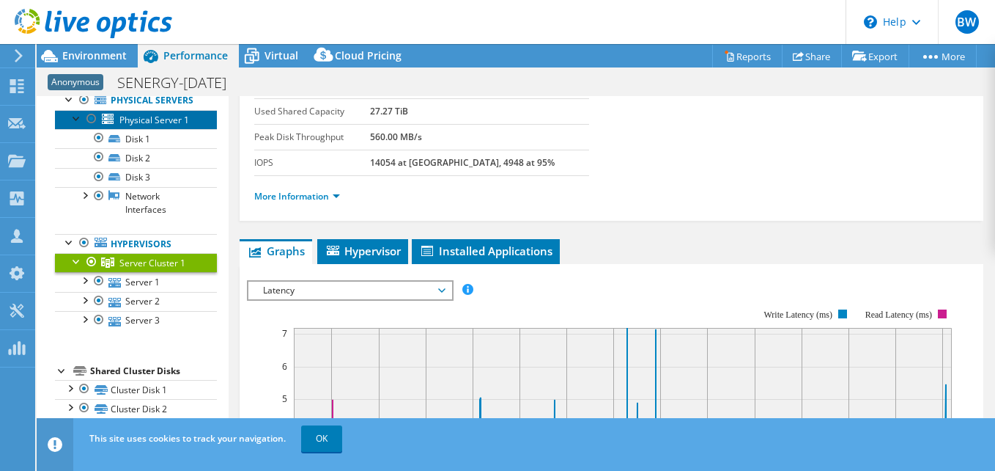
click at [152, 126] on span "Physical Server 1" at bounding box center [154, 120] width 70 height 12
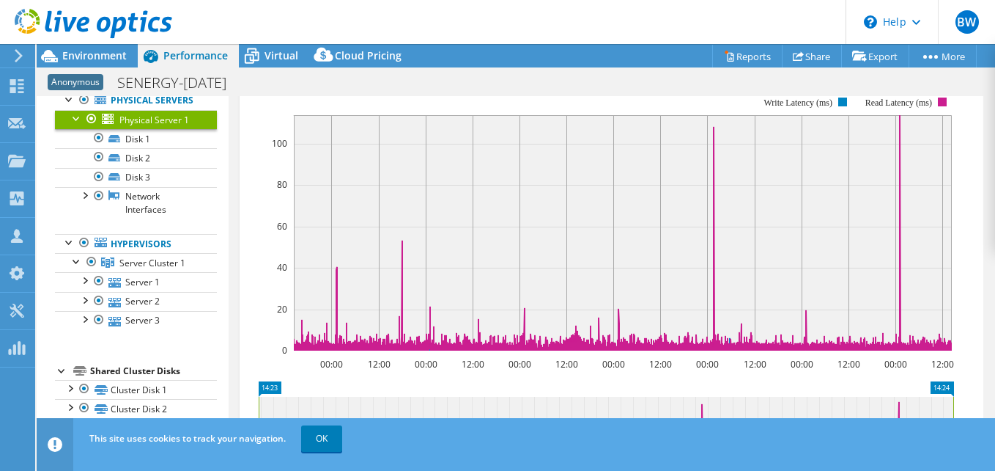
scroll to position [290, 0]
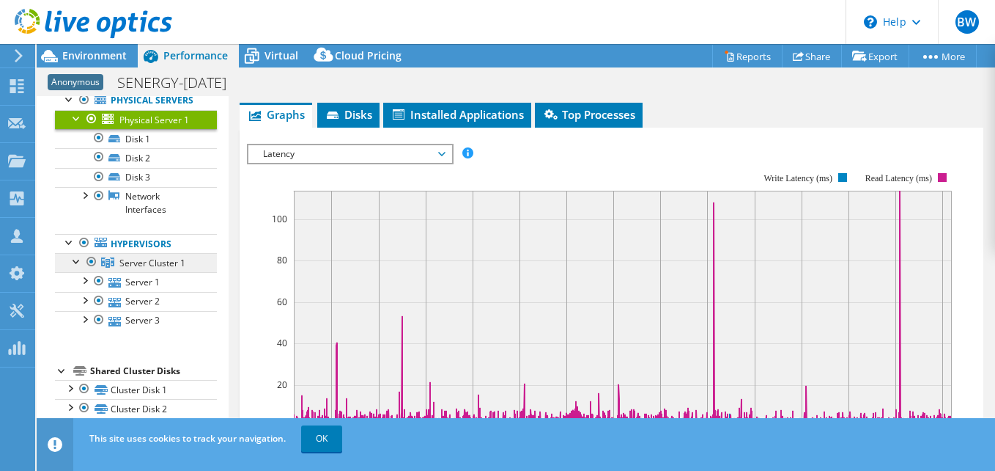
click at [136, 269] on span "Server Cluster 1" at bounding box center [152, 263] width 66 height 12
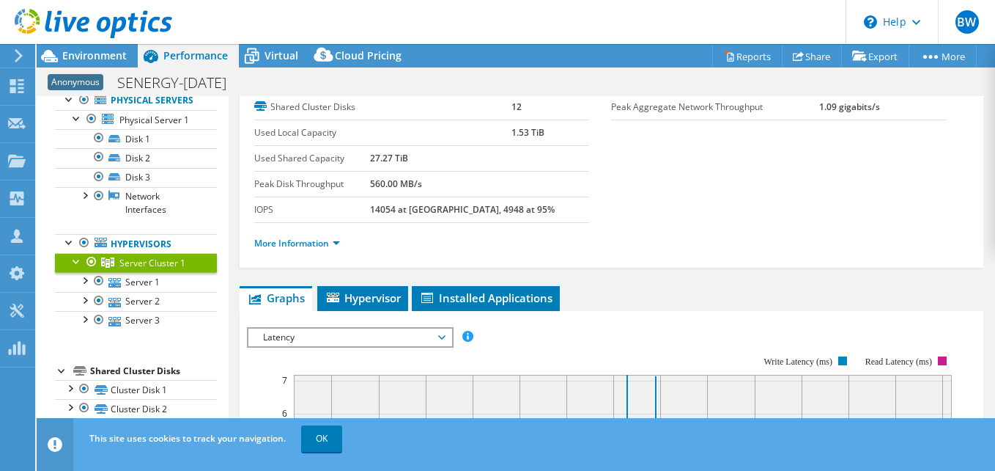
scroll to position [0, 0]
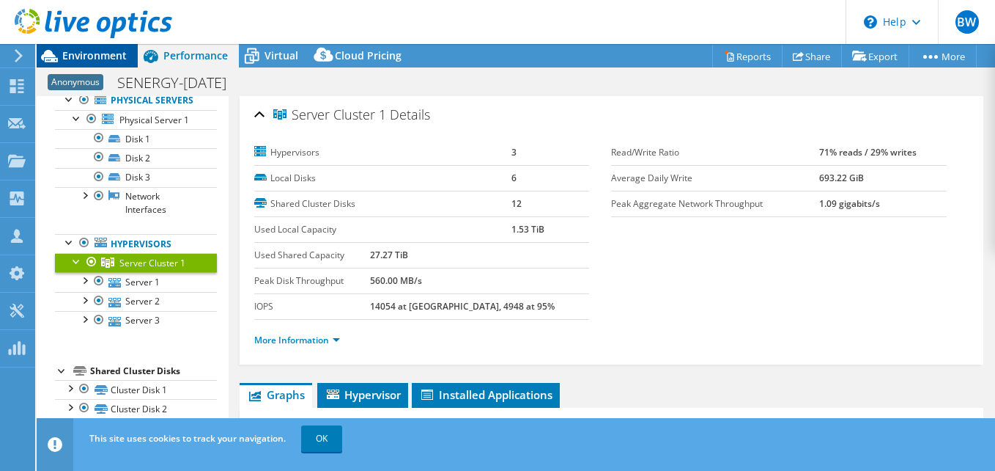
click at [103, 54] on span "Environment" at bounding box center [94, 55] width 64 height 14
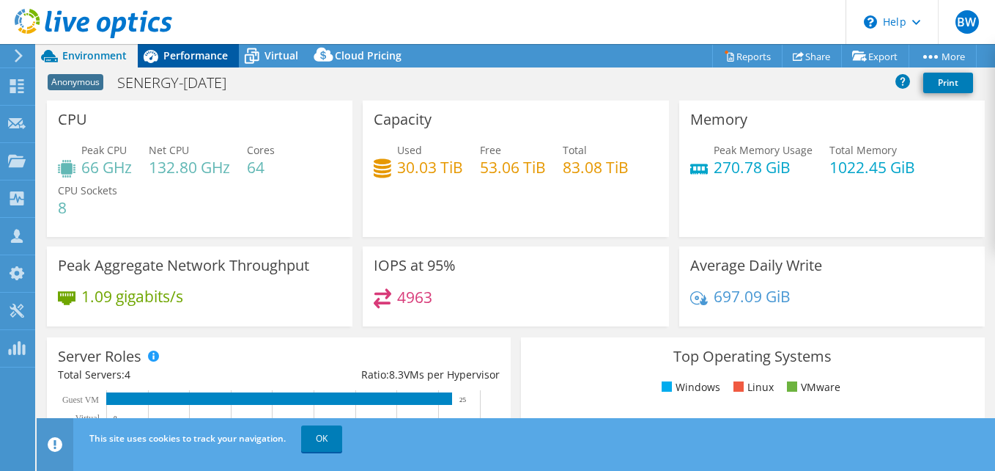
click at [193, 50] on span "Performance" at bounding box center [195, 55] width 64 height 14
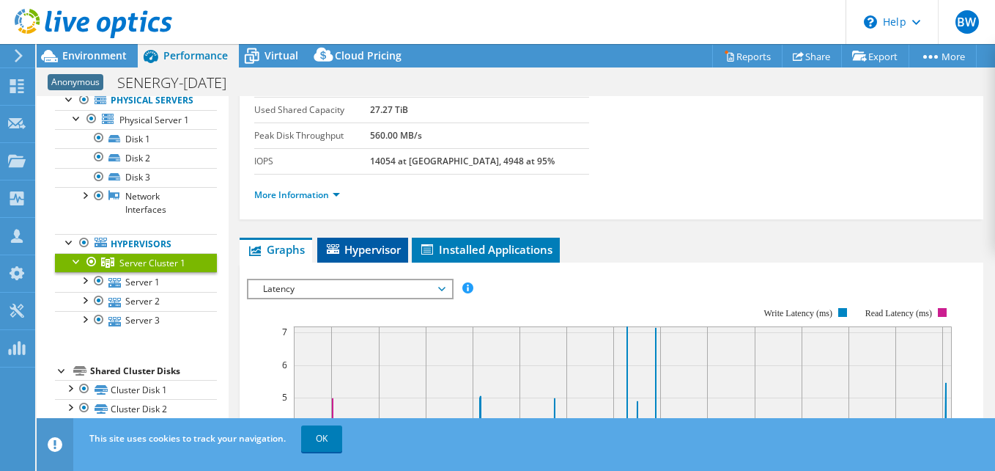
scroll to position [147, 0]
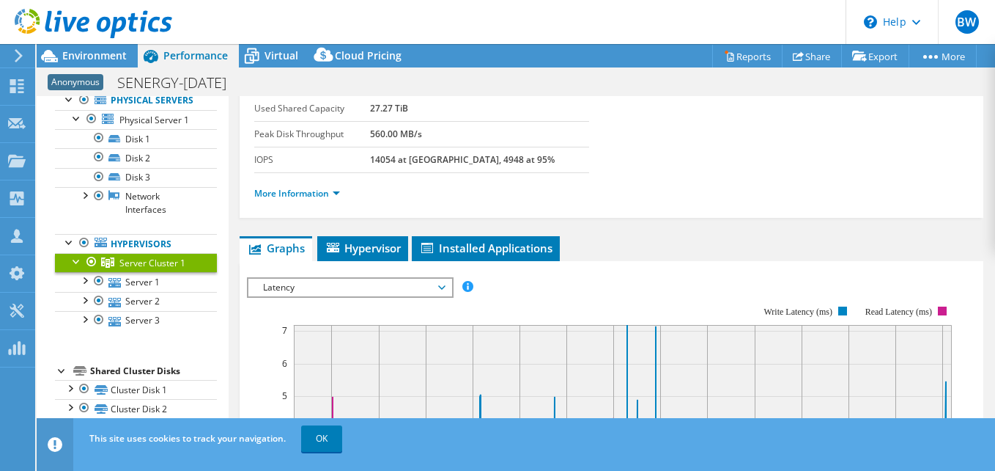
click at [374, 289] on span "Latency" at bounding box center [350, 288] width 188 height 18
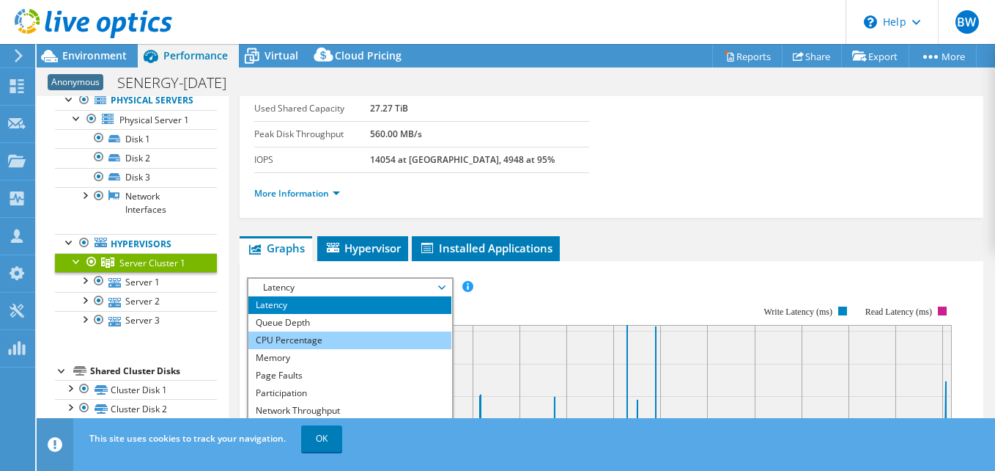
click at [300, 342] on li "CPU Percentage" at bounding box center [349, 340] width 203 height 18
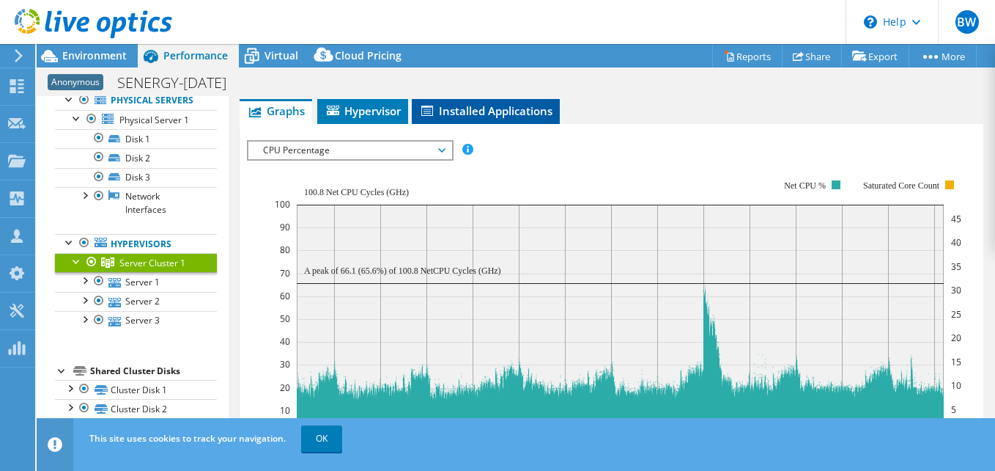
scroll to position [220, 0]
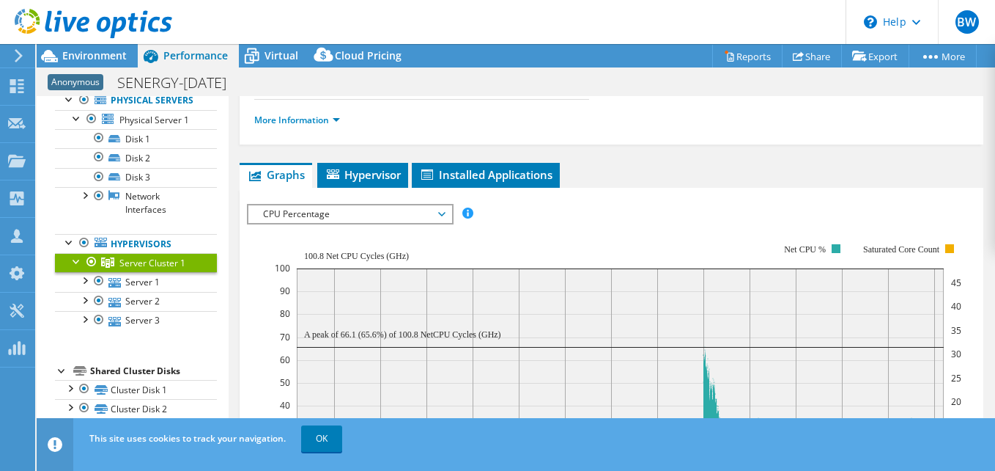
click at [427, 215] on span "CPU Percentage" at bounding box center [350, 214] width 188 height 18
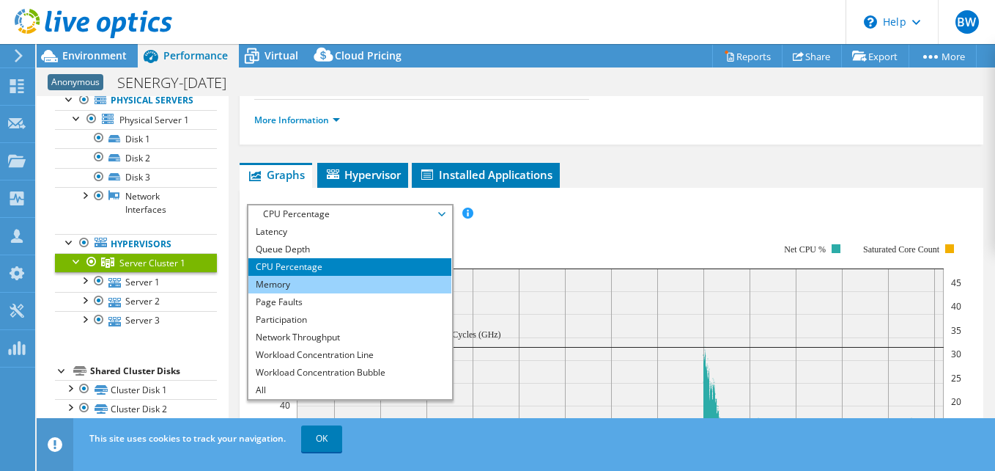
click at [313, 280] on li "Memory" at bounding box center [349, 285] width 203 height 18
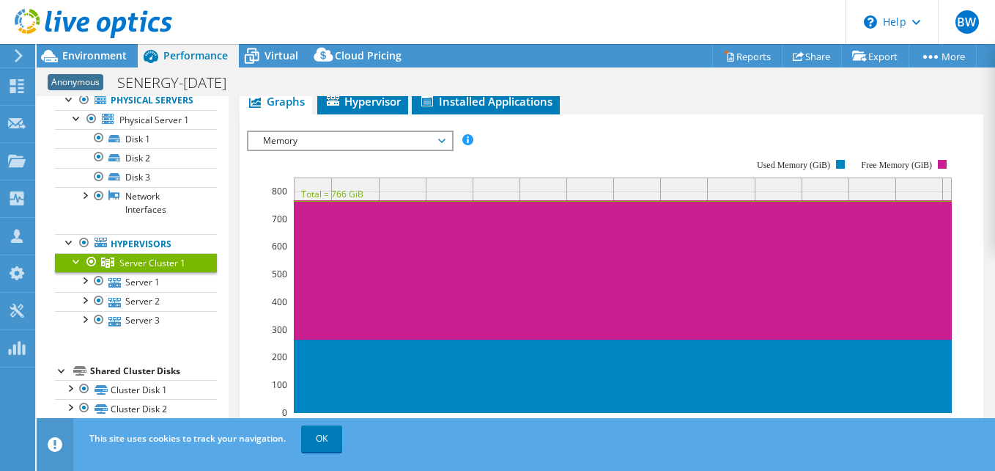
scroll to position [253, 0]
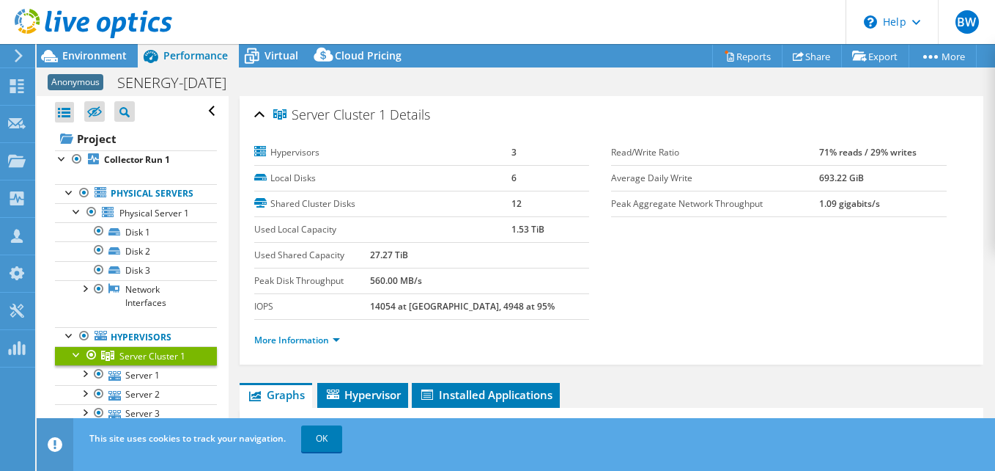
select select "Over Provisioning"
select select "USD"
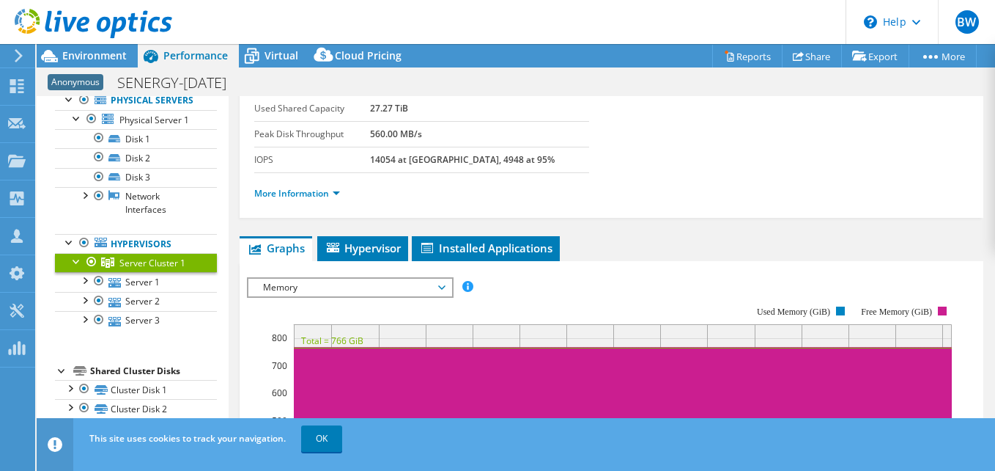
click at [444, 282] on span "Memory" at bounding box center [349, 288] width 203 height 18
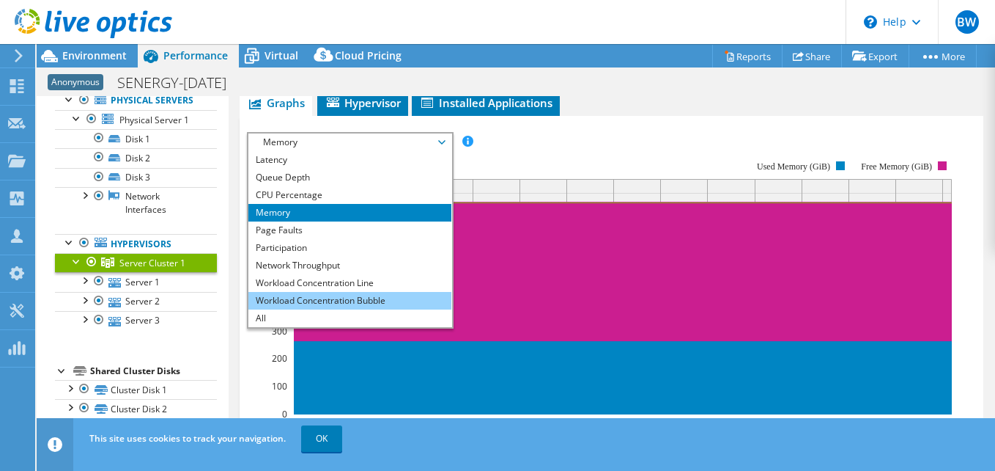
scroll to position [293, 0]
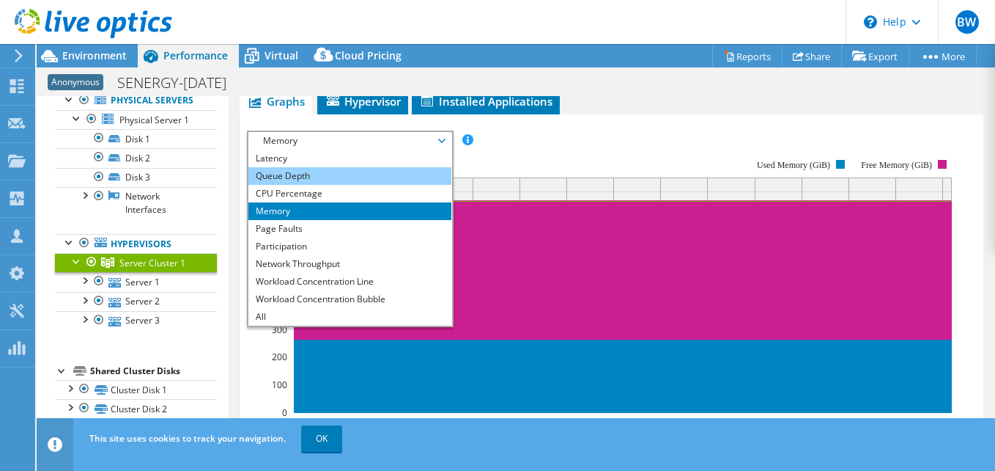
click at [328, 180] on li "Queue Depth" at bounding box center [349, 176] width 203 height 18
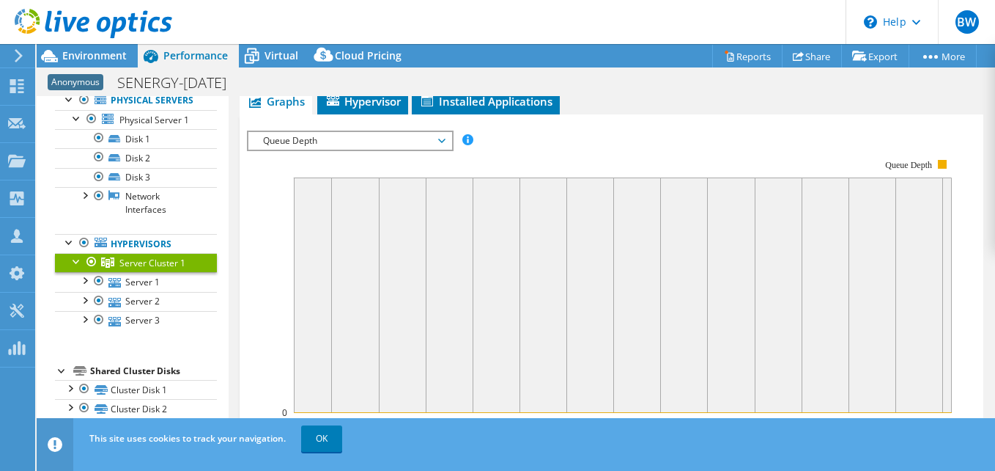
click at [435, 139] on span "Queue Depth" at bounding box center [350, 141] width 188 height 18
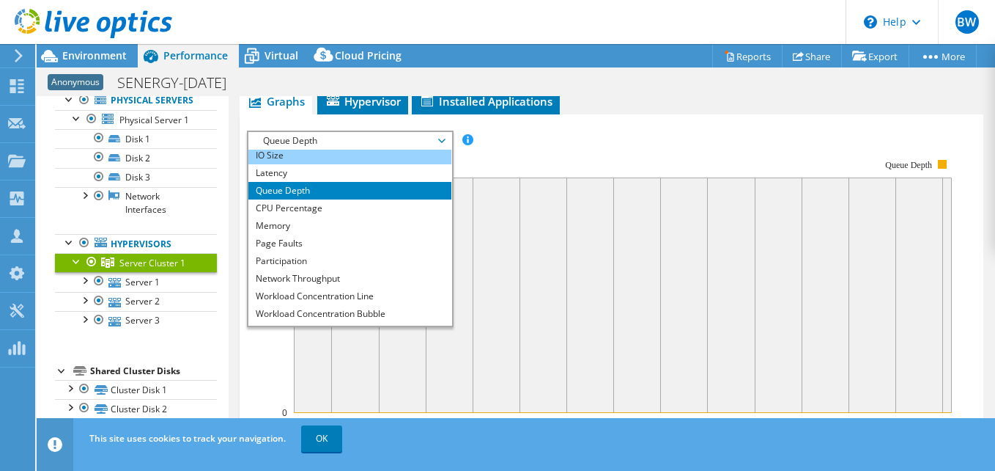
scroll to position [0, 0]
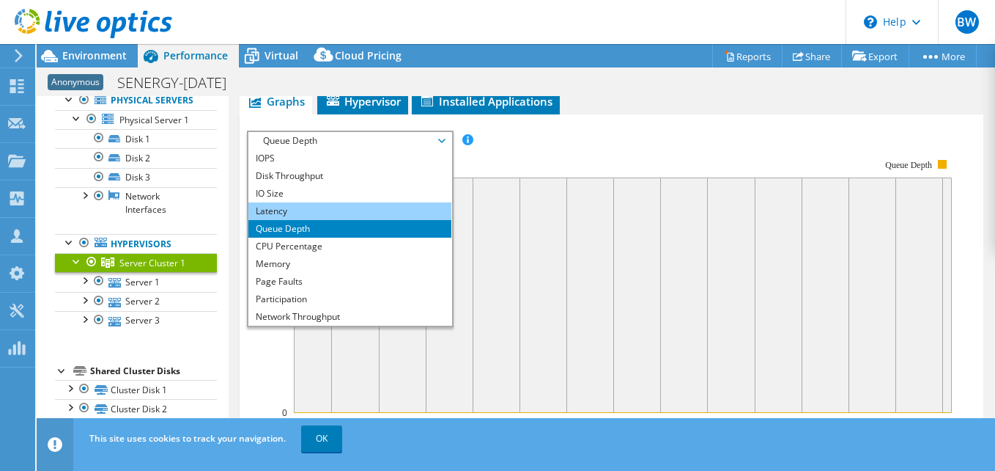
click at [320, 209] on li "Latency" at bounding box center [349, 211] width 203 height 18
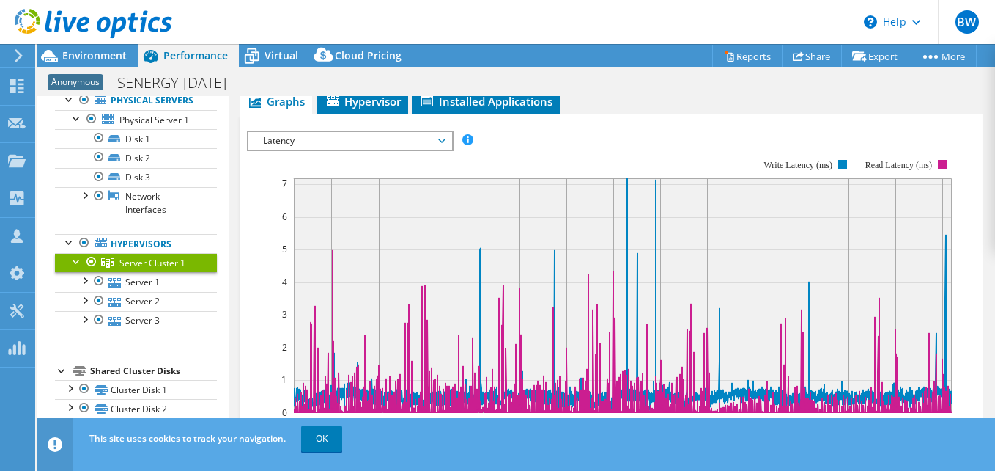
click at [441, 141] on span "Latency" at bounding box center [350, 141] width 188 height 18
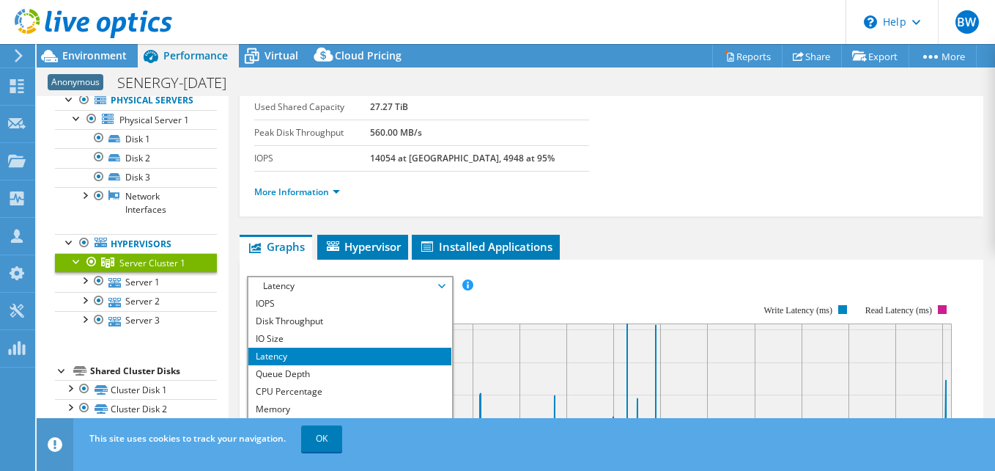
scroll to position [147, 0]
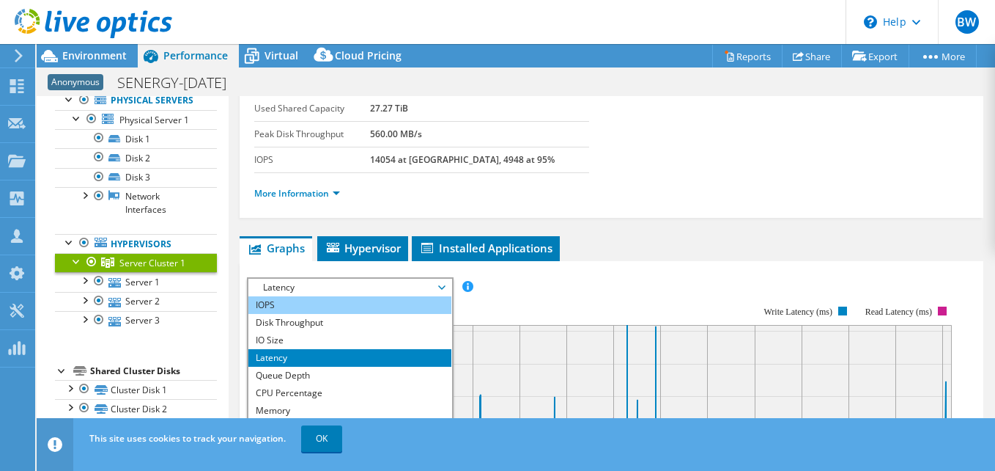
click at [289, 298] on li "IOPS" at bounding box center [349, 305] width 203 height 18
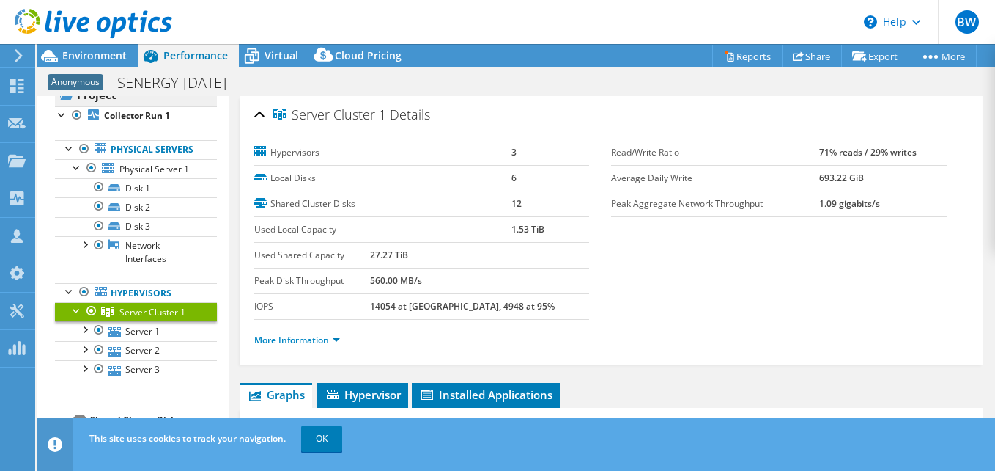
scroll to position [0, 0]
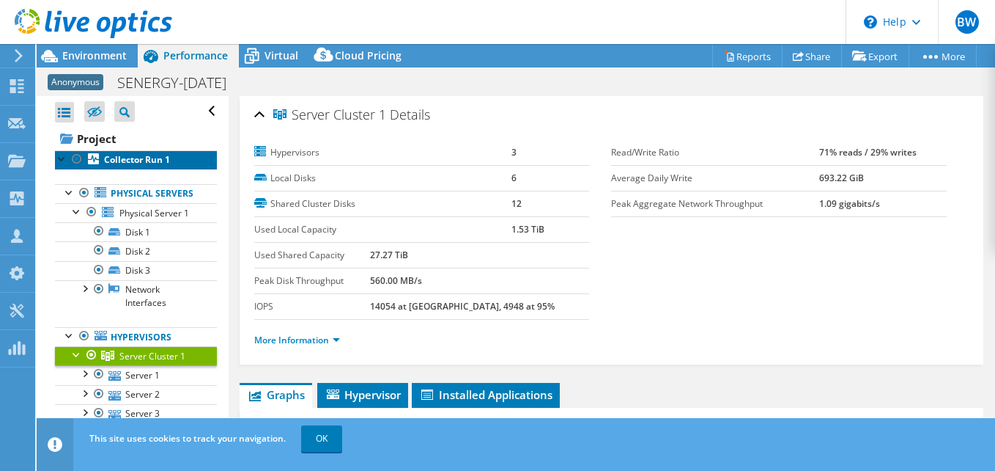
click at [134, 158] on b "Collector Run 1" at bounding box center [137, 159] width 66 height 12
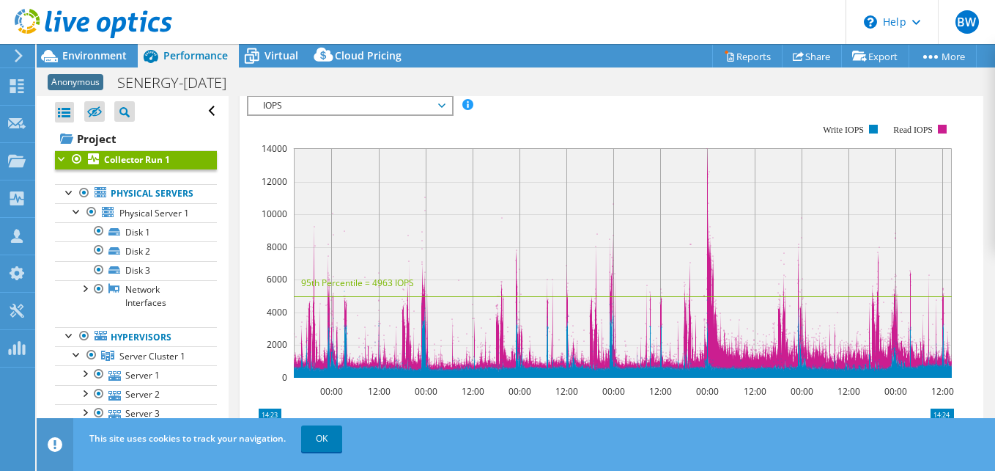
scroll to position [366, 0]
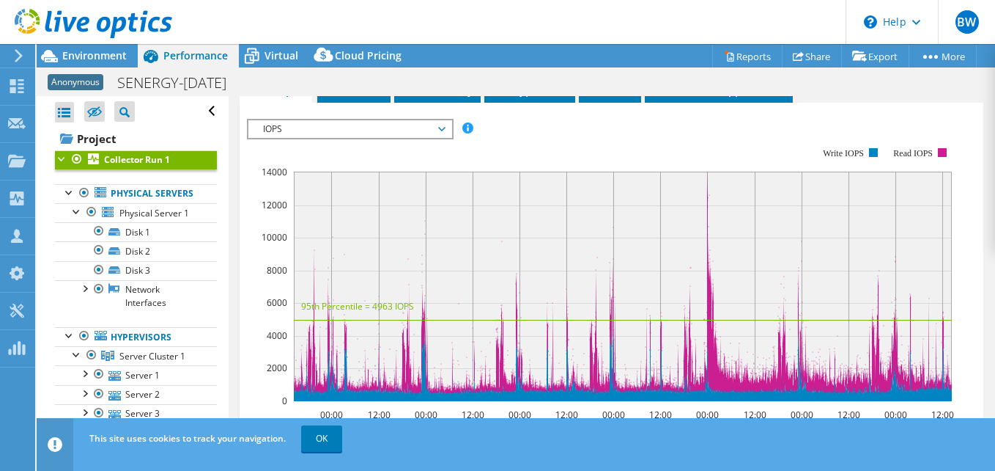
click at [709, 175] on rect at bounding box center [623, 286] width 658 height 229
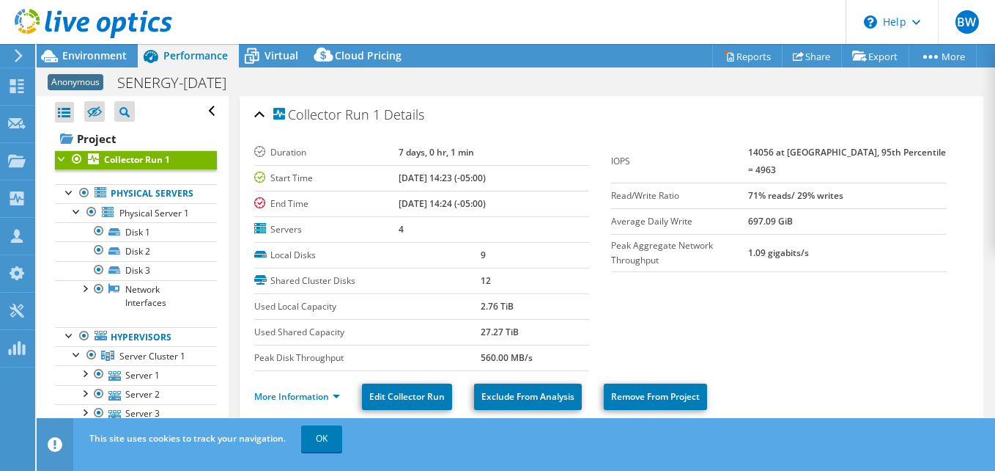
scroll to position [220, 0]
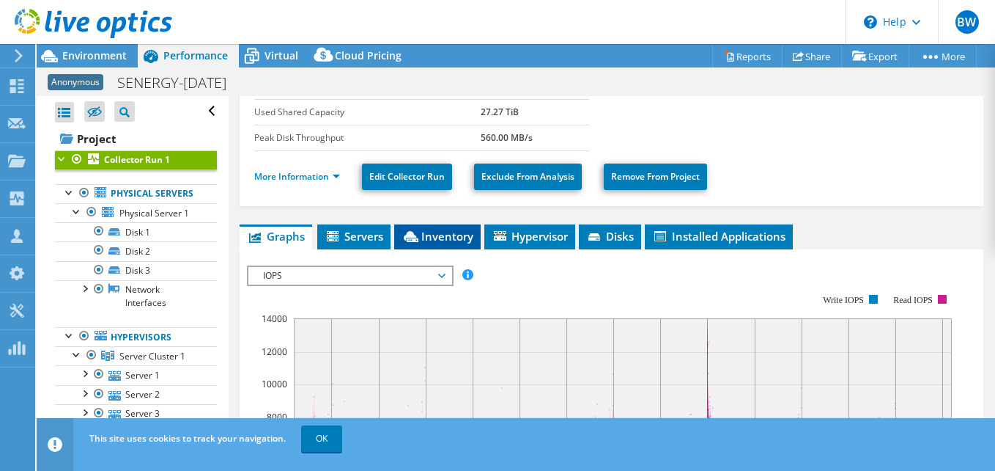
click at [449, 234] on span "Inventory" at bounding box center [438, 236] width 72 height 15
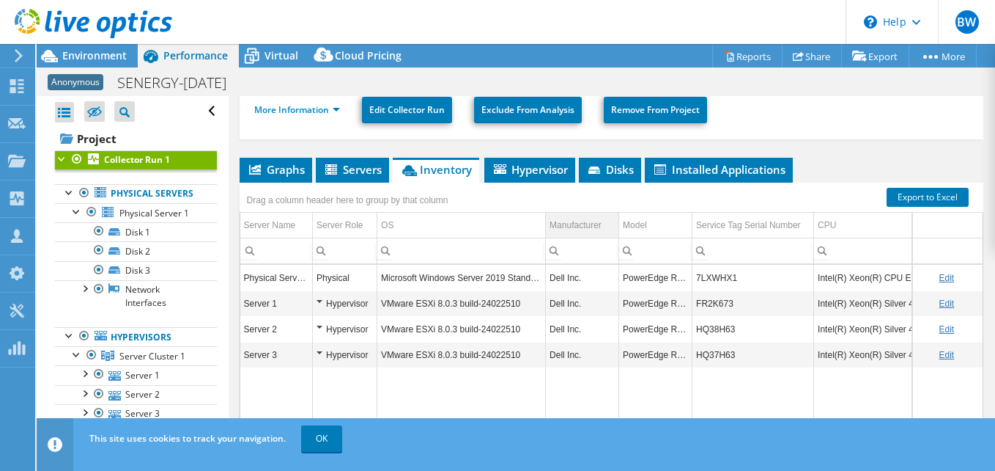
scroll to position [366, 0]
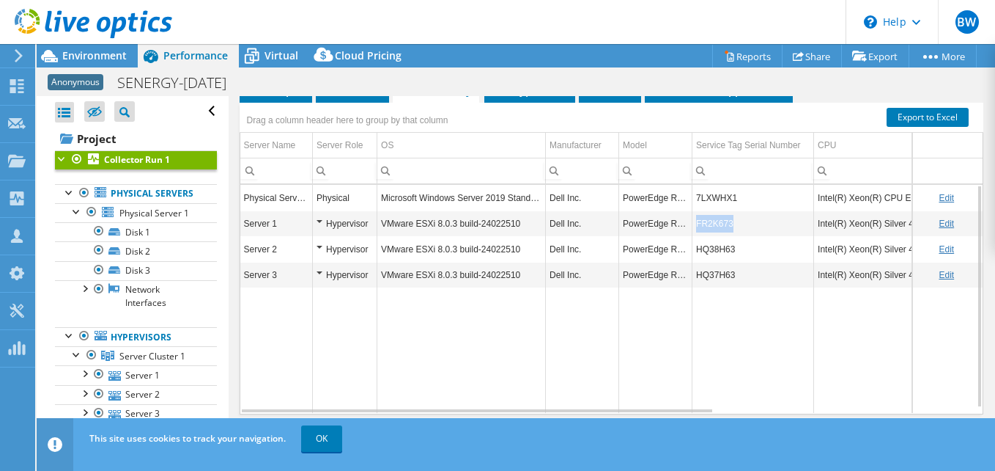
drag, startPoint x: 731, startPoint y: 226, endPoint x: 693, endPoint y: 221, distance: 39.2
click at [693, 221] on td "FR2K673" at bounding box center [754, 223] width 122 height 26
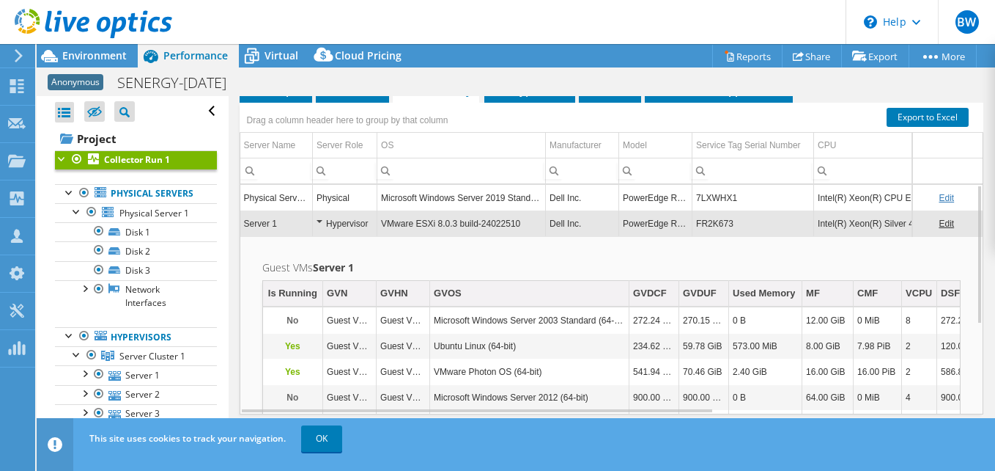
copy td "FR2K673"
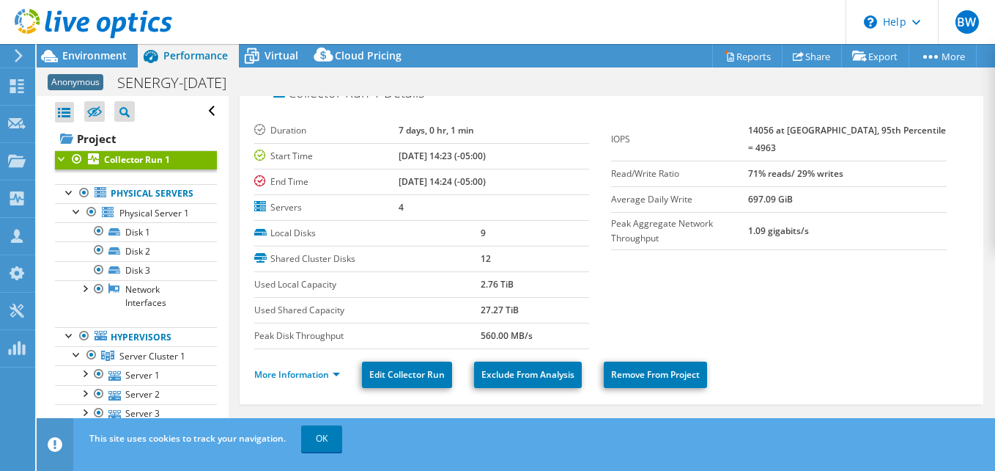
scroll to position [0, 0]
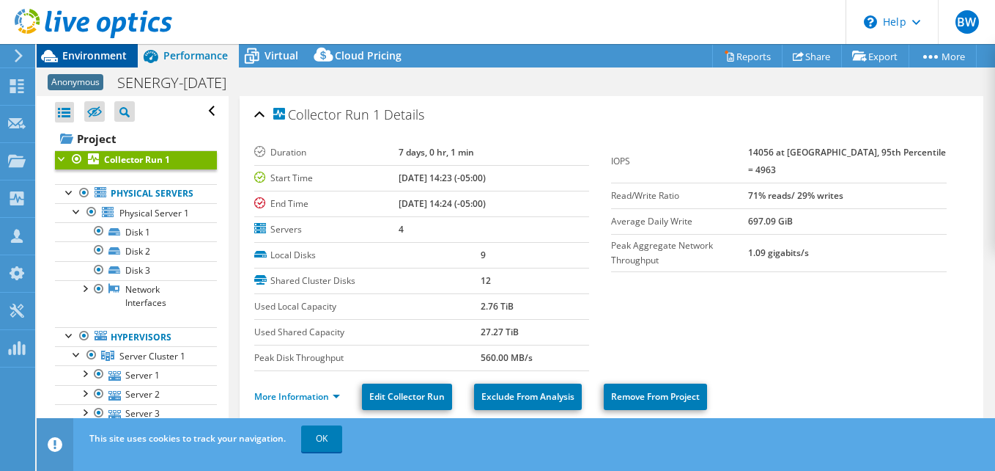
click at [91, 56] on span "Environment" at bounding box center [94, 55] width 64 height 14
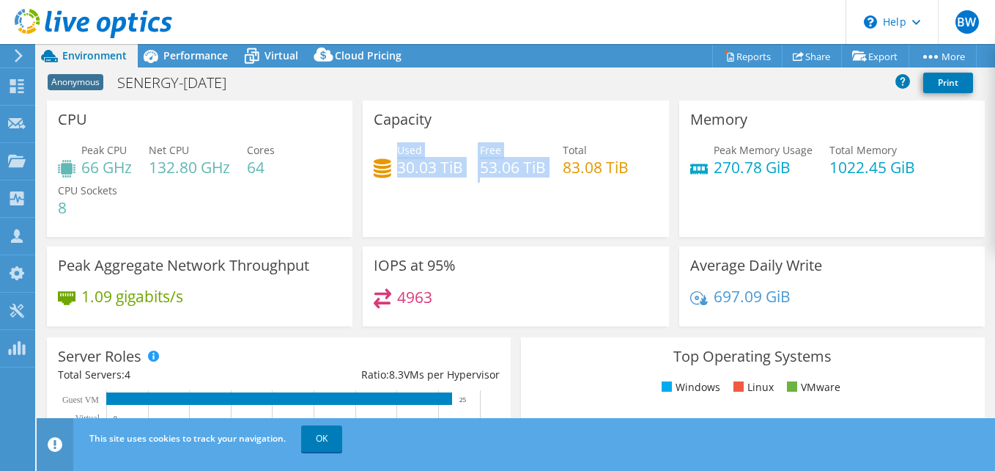
drag, startPoint x: 547, startPoint y: 172, endPoint x: 397, endPoint y: 146, distance: 152.5
click at [397, 146] on div "Used 30.03 TiB Free 53.06 TiB Total 83.08 TiB" at bounding box center [516, 166] width 284 height 48
drag, startPoint x: 397, startPoint y: 146, endPoint x: 454, endPoint y: 145, distance: 57.9
click at [454, 145] on div "Used 30.03 TiB" at bounding box center [430, 158] width 66 height 33
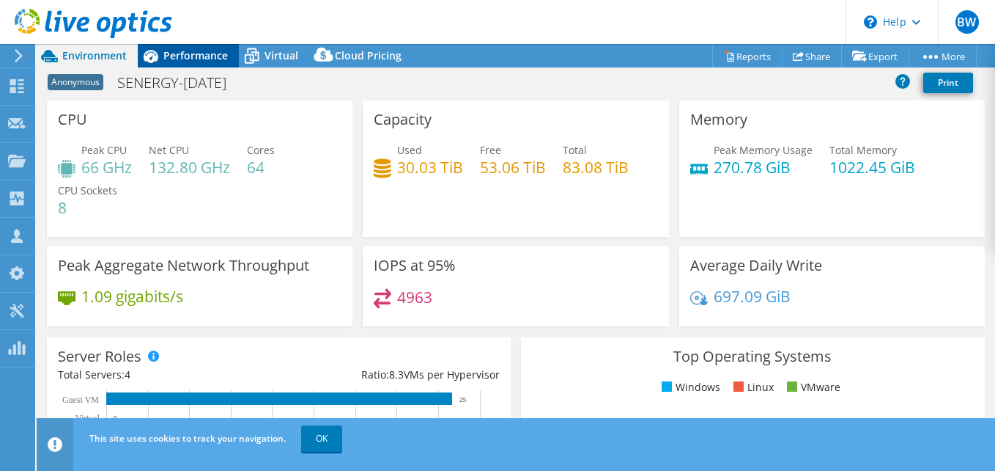
click at [202, 50] on span "Performance" at bounding box center [195, 55] width 64 height 14
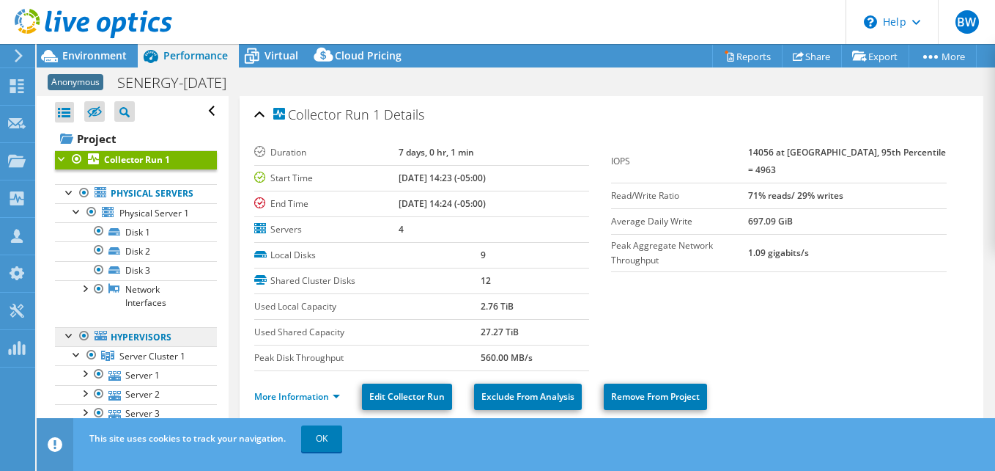
click at [145, 346] on link "Hypervisors" at bounding box center [136, 336] width 162 height 19
click at [82, 191] on div at bounding box center [84, 193] width 15 height 18
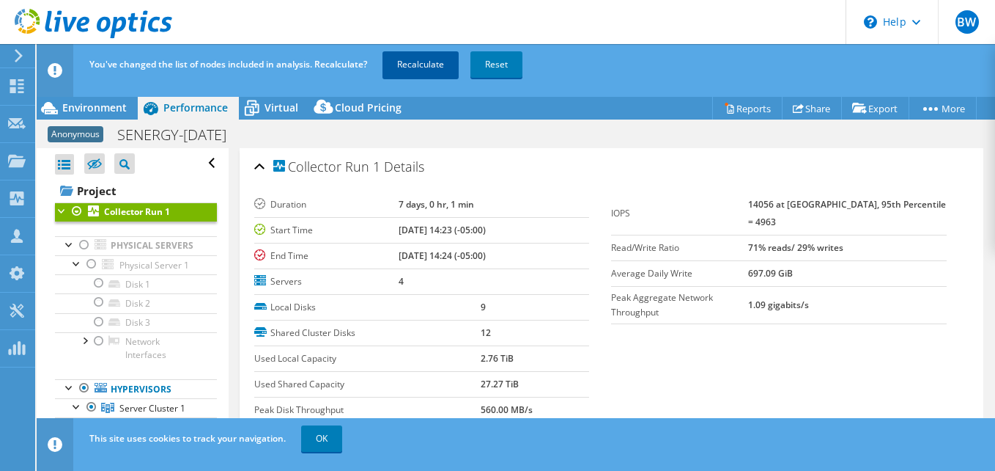
click at [402, 62] on link "Recalculate" at bounding box center [421, 64] width 76 height 26
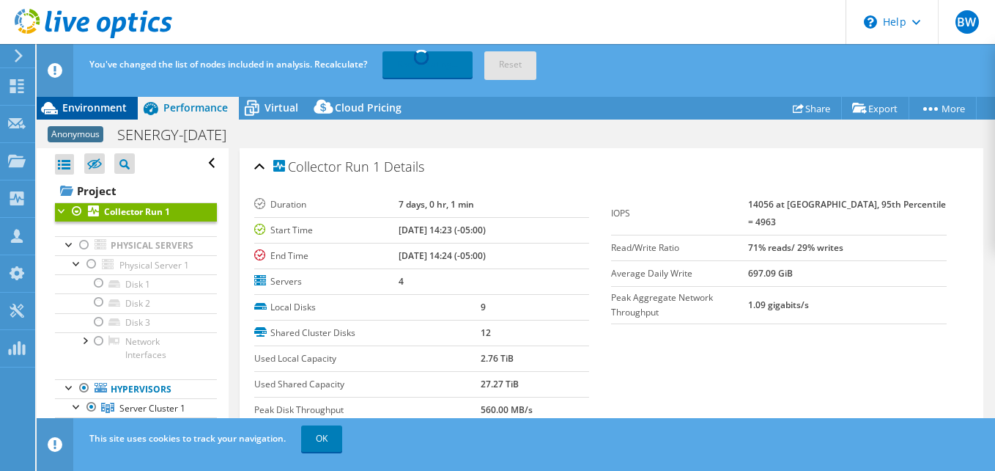
click at [97, 105] on span "Environment" at bounding box center [94, 107] width 64 height 14
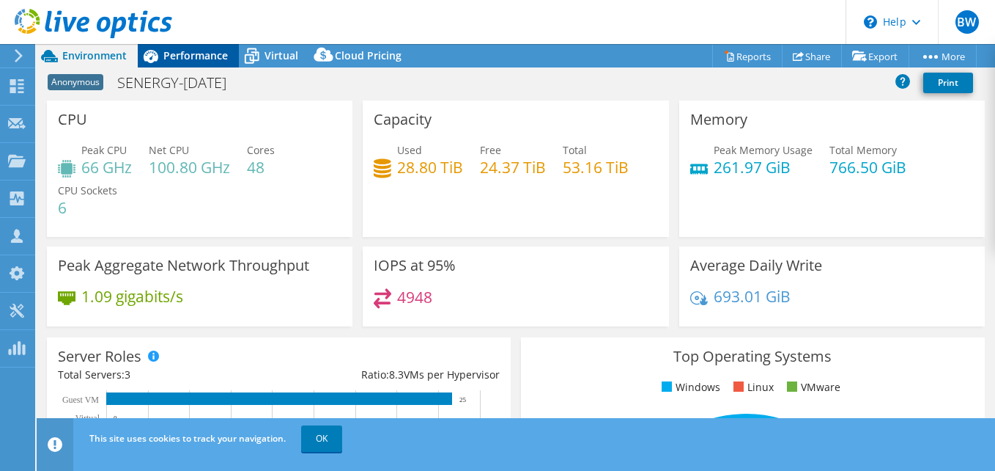
click at [191, 56] on span "Performance" at bounding box center [195, 55] width 64 height 14
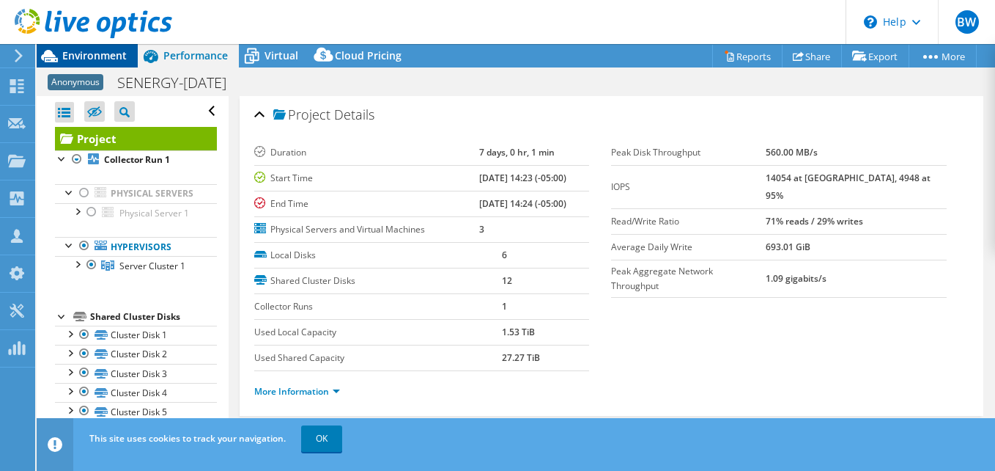
click at [94, 57] on span "Environment" at bounding box center [94, 55] width 64 height 14
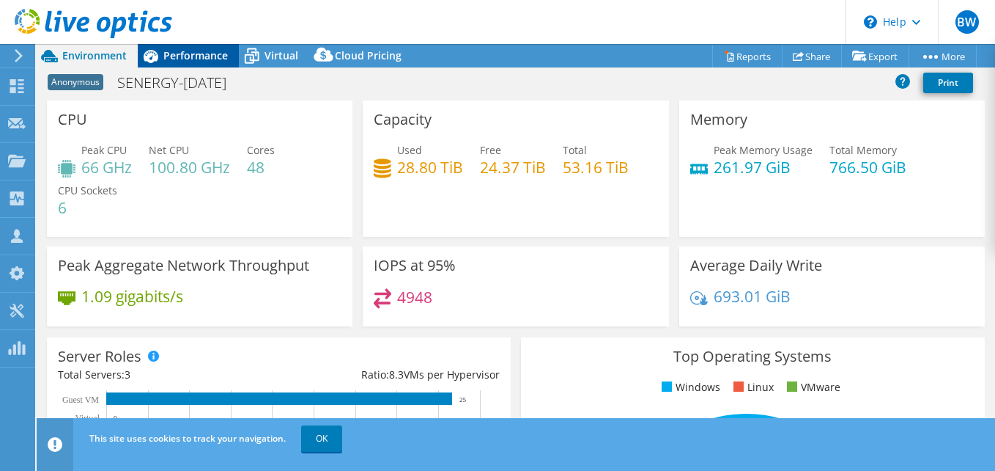
click at [184, 49] on span "Performance" at bounding box center [195, 55] width 64 height 14
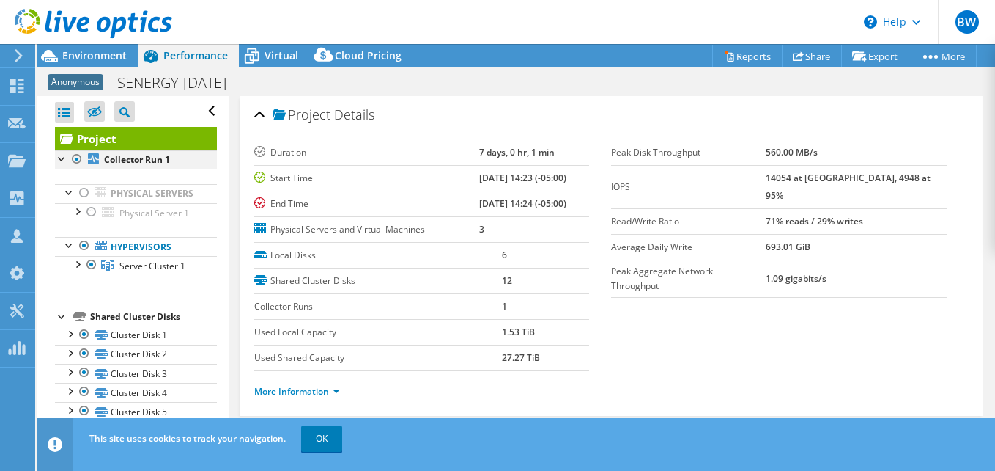
click at [75, 158] on div at bounding box center [77, 159] width 15 height 18
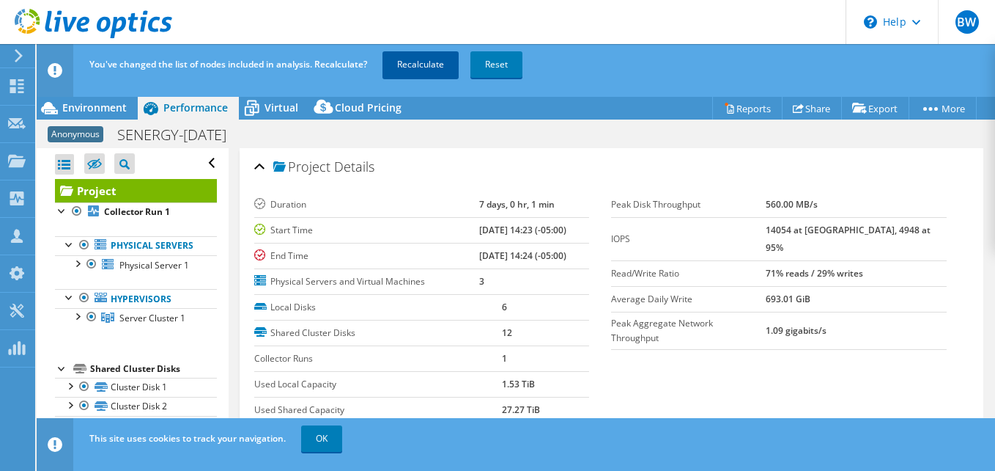
click at [424, 62] on link "Recalculate" at bounding box center [421, 64] width 76 height 26
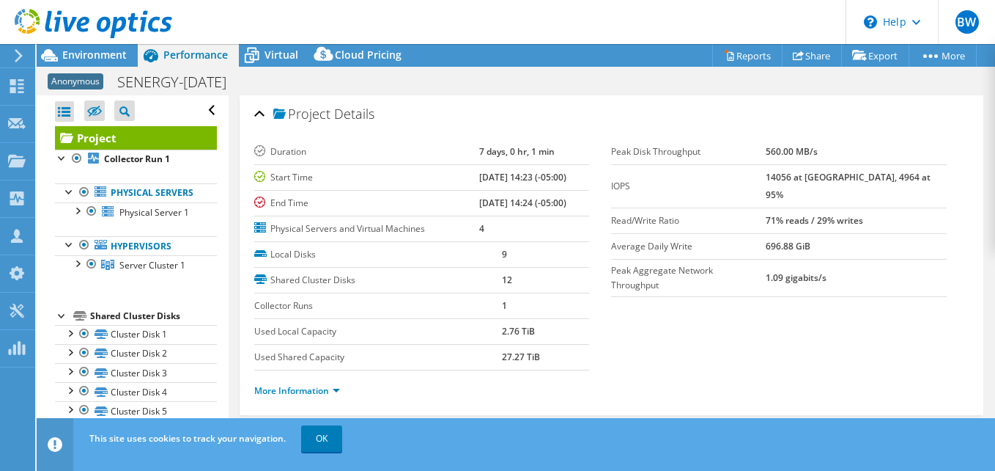
scroll to position [292, 0]
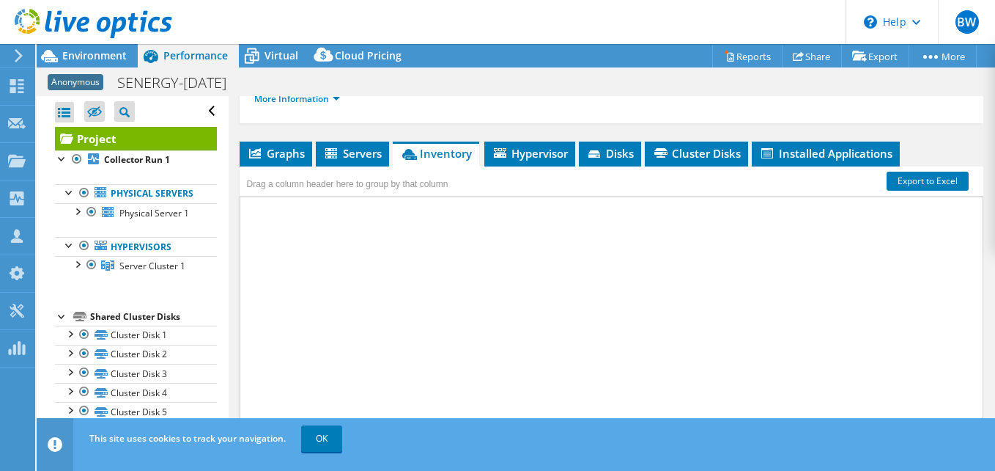
click at [93, 55] on span "Environment" at bounding box center [94, 55] width 64 height 14
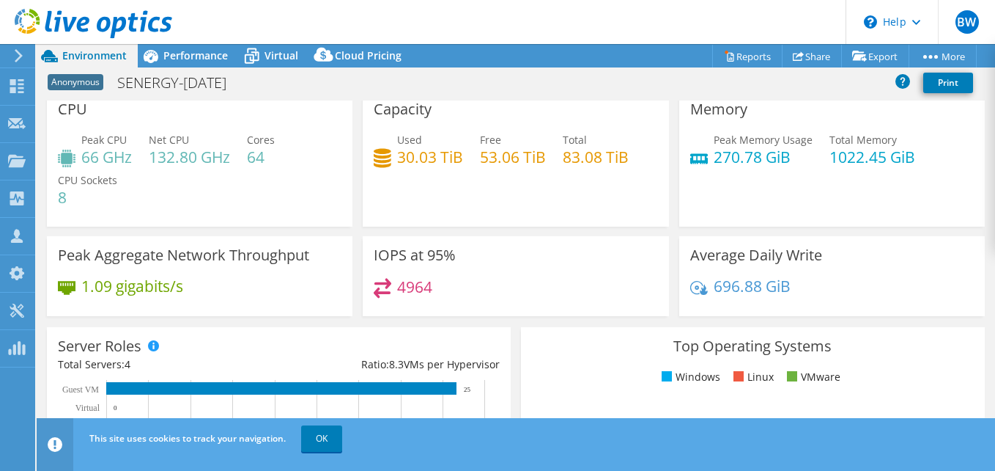
scroll to position [0, 0]
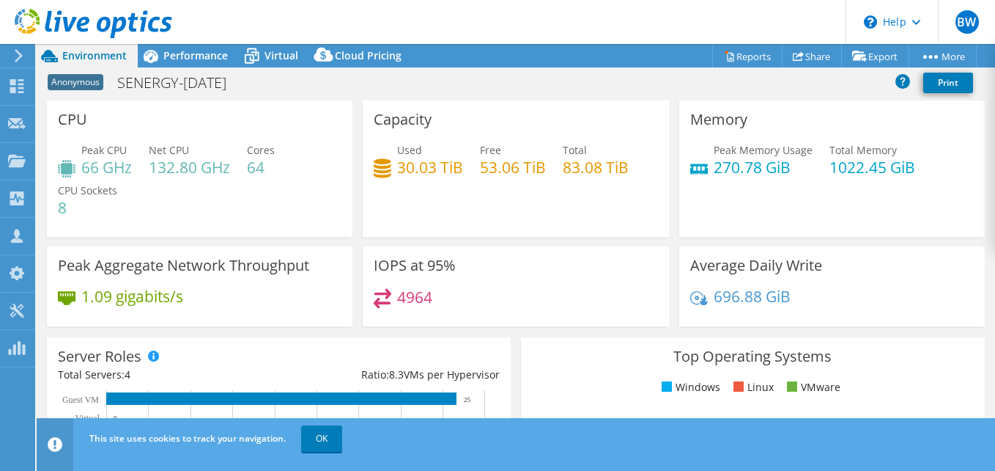
click at [530, 213] on div "Capacity Used 30.03 TiB Free 53.06 TiB Total 83.08 TiB" at bounding box center [516, 168] width 306 height 136
click at [321, 433] on link "OK" at bounding box center [321, 438] width 41 height 26
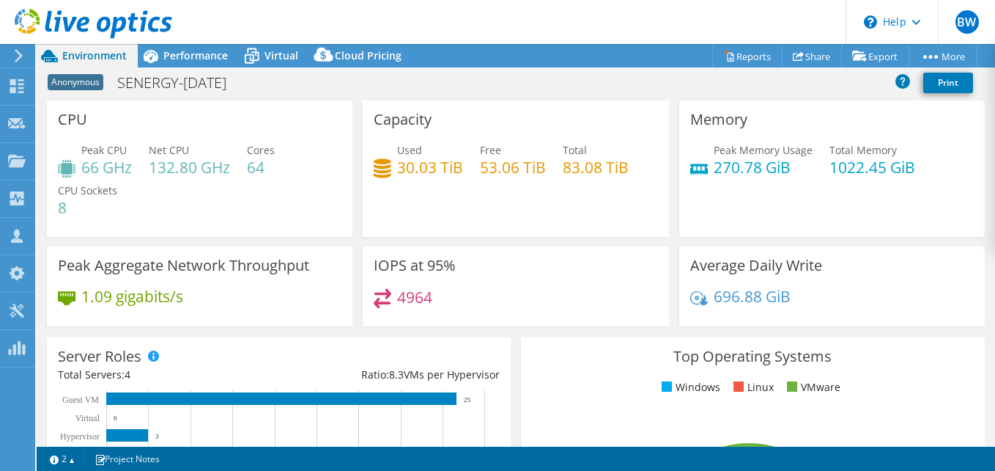
click at [540, 262] on div "IOPS at 95% 4964" at bounding box center [516, 286] width 306 height 80
click at [204, 55] on span "Performance" at bounding box center [195, 55] width 64 height 14
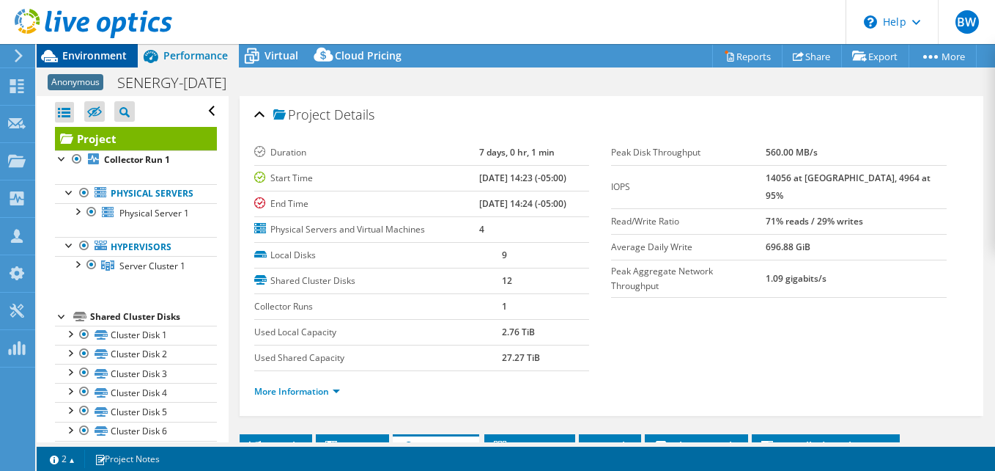
click at [110, 50] on span "Environment" at bounding box center [94, 55] width 64 height 14
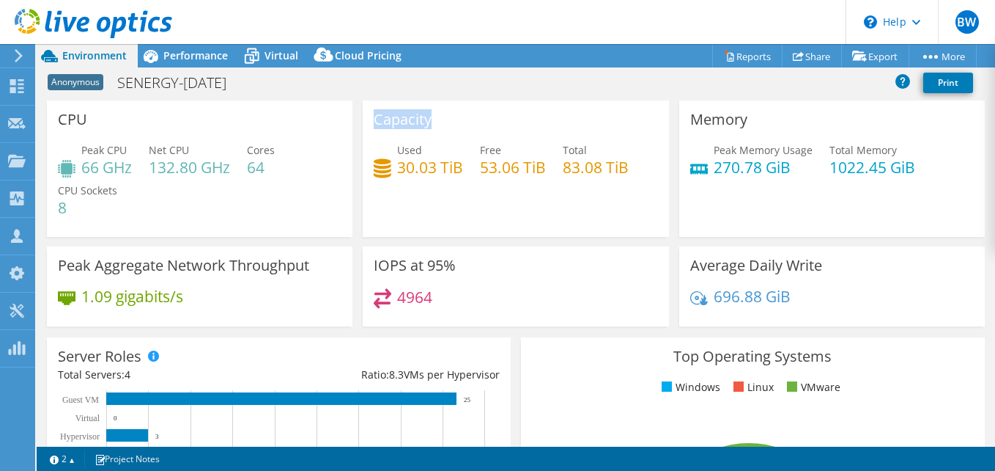
drag, startPoint x: 409, startPoint y: 119, endPoint x: 369, endPoint y: 118, distance: 39.6
click at [369, 118] on div "Capacity Used 30.03 TiB Free 53.06 TiB Total 83.08 TiB" at bounding box center [516, 168] width 306 height 136
drag, startPoint x: 372, startPoint y: 121, endPoint x: 451, endPoint y: 125, distance: 79.3
click at [451, 125] on div "Capacity Used 30.03 TiB Free 53.06 TiB Total 83.08 TiB" at bounding box center [516, 168] width 306 height 136
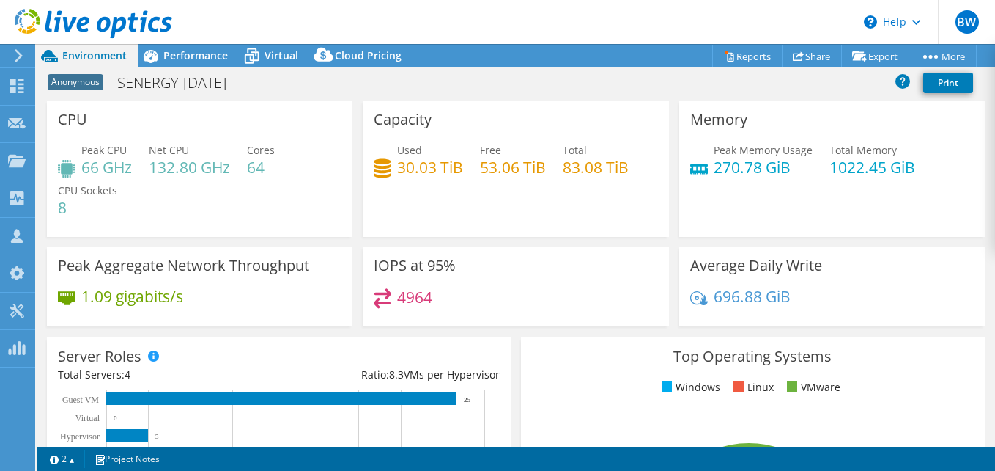
drag, startPoint x: 451, startPoint y: 125, endPoint x: 438, endPoint y: 137, distance: 17.1
click at [438, 137] on div "Capacity Used 30.03 TiB Free 53.06 TiB Total 83.08 TiB" at bounding box center [516, 168] width 306 height 136
drag, startPoint x: 426, startPoint y: 120, endPoint x: 369, endPoint y: 116, distance: 56.6
click at [369, 116] on div "Capacity Used 30.03 TiB Free 53.06 TiB Total 83.08 TiB" at bounding box center [516, 168] width 306 height 136
click at [374, 122] on h3 "Capacity" at bounding box center [403, 119] width 58 height 16
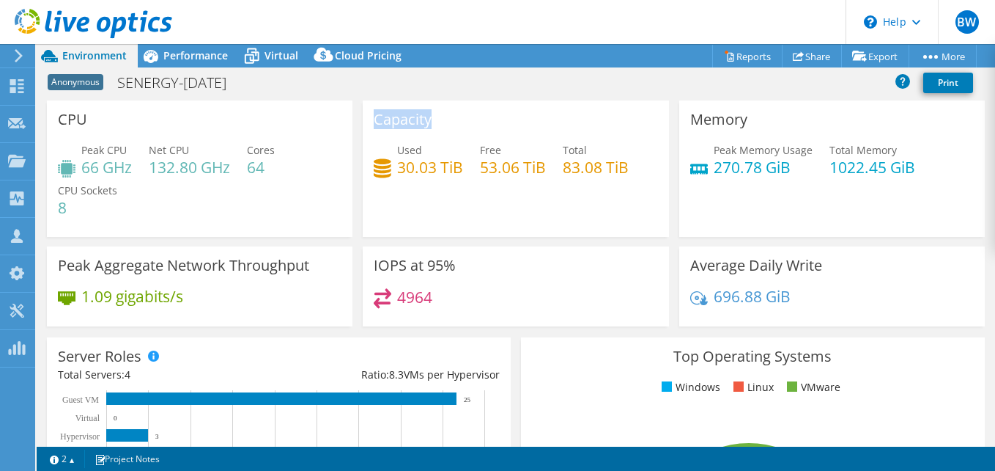
drag, startPoint x: 372, startPoint y: 122, endPoint x: 449, endPoint y: 131, distance: 78.3
click at [449, 131] on div "Capacity Used 30.03 TiB Free 53.06 TiB Total 83.08 TiB" at bounding box center [516, 168] width 306 height 136
drag, startPoint x: 449, startPoint y: 131, endPoint x: 434, endPoint y: 142, distance: 18.9
click at [435, 142] on div "Used 30.03 TiB" at bounding box center [430, 158] width 66 height 33
click at [197, 59] on span "Performance" at bounding box center [195, 55] width 64 height 14
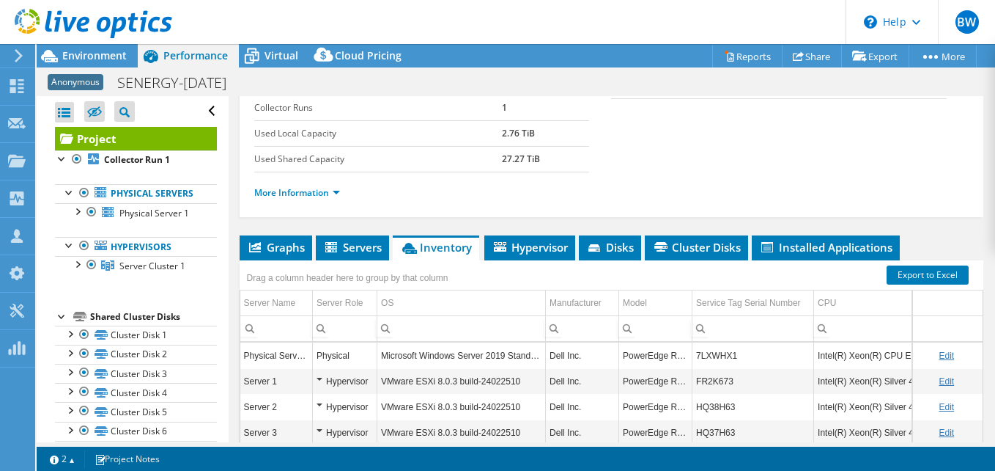
scroll to position [366, 0]
